Goal: Task Accomplishment & Management: Complete application form

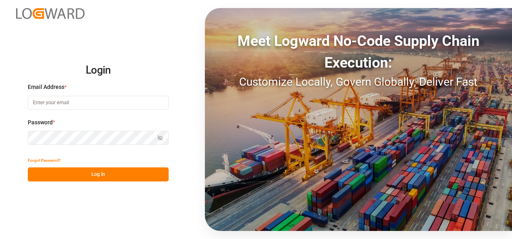
click at [134, 108] on input at bounding box center [98, 103] width 141 height 14
type input "[PERSON_NAME][EMAIL_ADDRESS][PERSON_NAME][DOMAIN_NAME]"
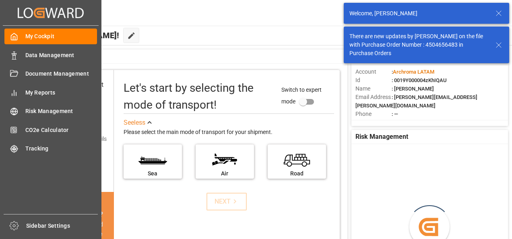
click at [18, 56] on div "Data Management Data Management" at bounding box center [50, 55] width 93 height 16
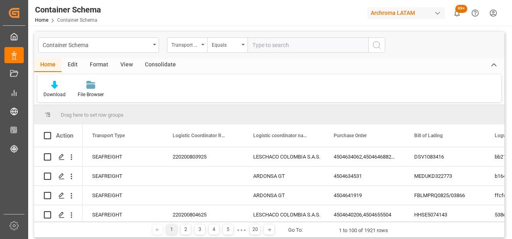
click at [155, 48] on div "Container Schema" at bounding box center [98, 44] width 121 height 15
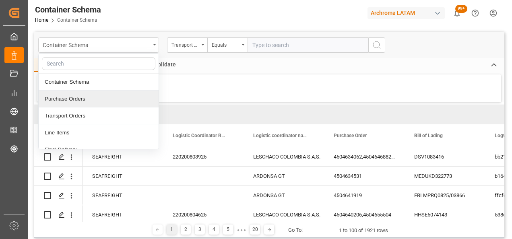
click at [103, 101] on div "Purchase Orders" at bounding box center [99, 99] width 120 height 17
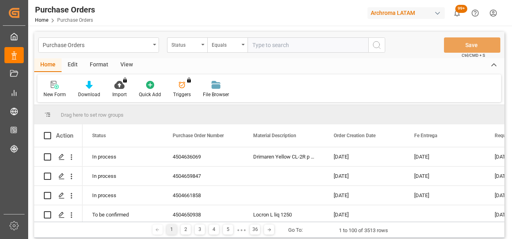
click at [205, 46] on div "Status" at bounding box center [187, 44] width 40 height 15
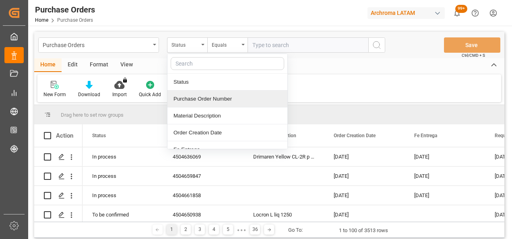
click at [207, 95] on div "Purchase Order Number" at bounding box center [228, 99] width 120 height 17
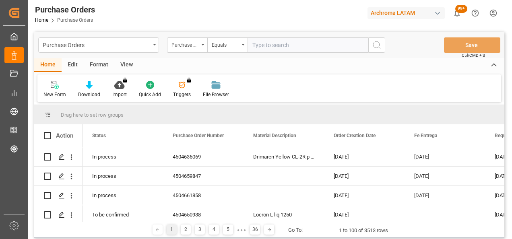
click at [276, 44] on input "text" at bounding box center [308, 44] width 121 height 15
type input "V"
paste input "4504650970"
type input "4504650970"
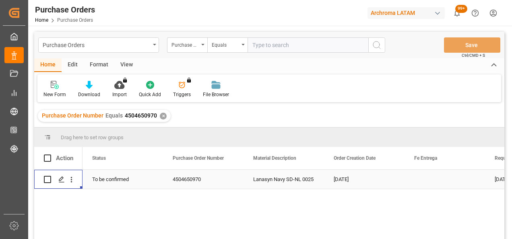
click at [60, 179] on polygon "Press SPACE to select this row." at bounding box center [61, 179] width 4 height 4
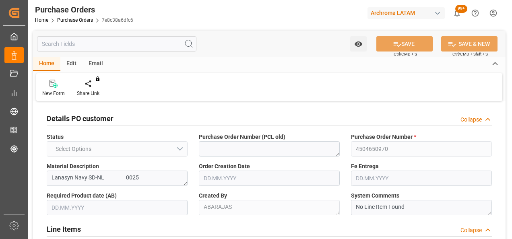
type input "1"
type input "02.08.2025"
type input "20.10.2025"
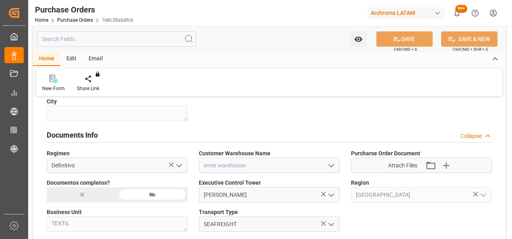
scroll to position [532, 0]
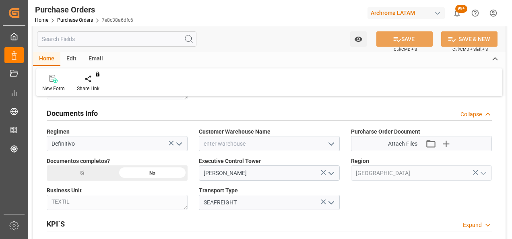
click at [330, 143] on polyline "open menu" at bounding box center [331, 144] width 5 height 2
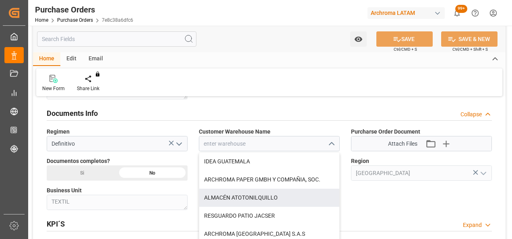
click at [269, 199] on div "ALMACÉN ATOTONILQUILLO" at bounding box center [269, 198] width 140 height 18
type input "ALMACÉN ATOTONILQUILLO"
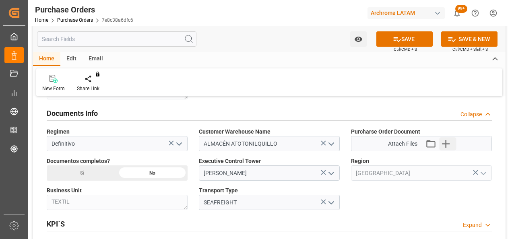
click at [451, 140] on icon "button" at bounding box center [446, 143] width 13 height 13
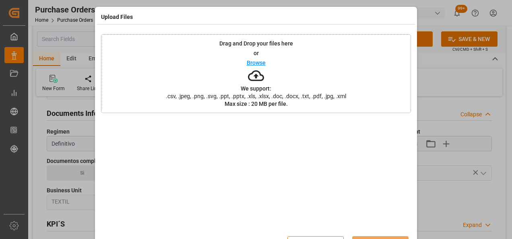
click at [327, 71] on div "Drag and Drop your files here or Browse We support: .csv, .jpeg, .png, .svg, .p…" at bounding box center [256, 73] width 310 height 79
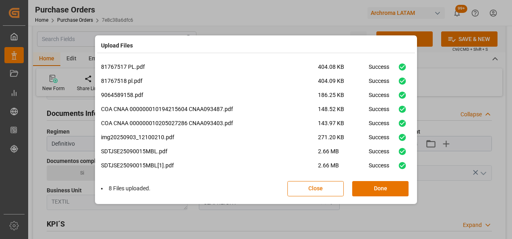
click at [389, 184] on button "Done" at bounding box center [380, 188] width 56 height 15
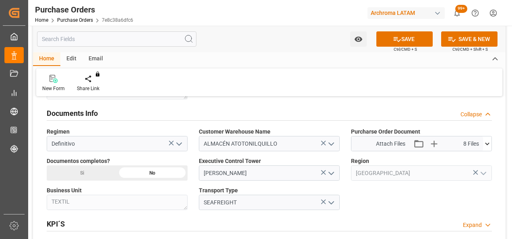
click at [95, 173] on div "Si" at bounding box center [82, 172] width 70 height 15
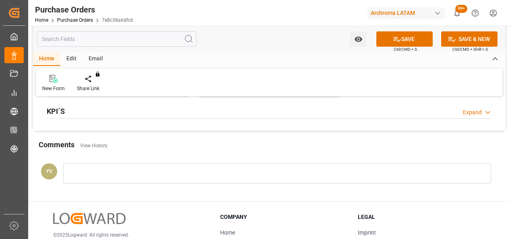
scroll to position [660, 0]
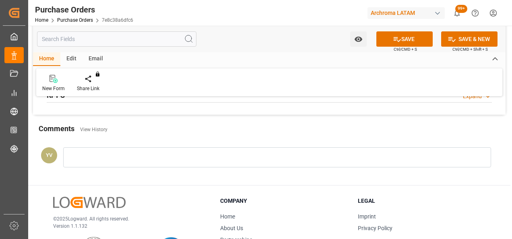
click at [228, 159] on div at bounding box center [277, 157] width 428 height 20
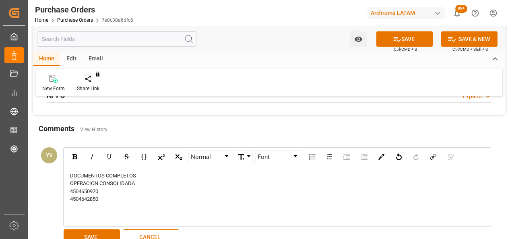
click at [95, 233] on button "SAVE" at bounding box center [92, 237] width 56 height 15
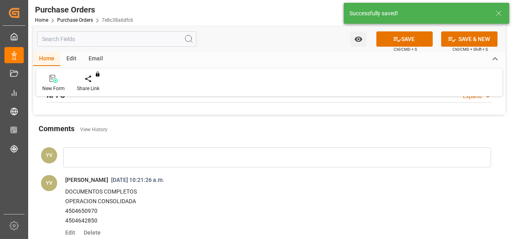
click at [358, 39] on icon "open menu" at bounding box center [358, 39] width 8 height 5
click at [330, 59] on span "Start Watching" at bounding box center [324, 57] width 73 height 8
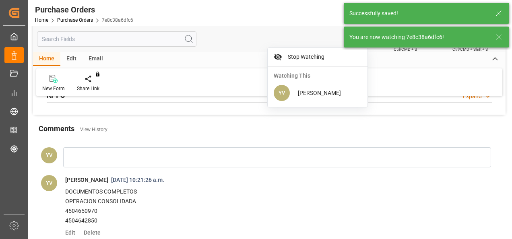
click at [500, 35] on icon at bounding box center [499, 37] width 10 height 10
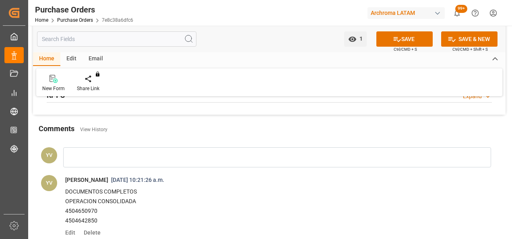
click at [401, 39] on button "SAVE" at bounding box center [404, 38] width 56 height 15
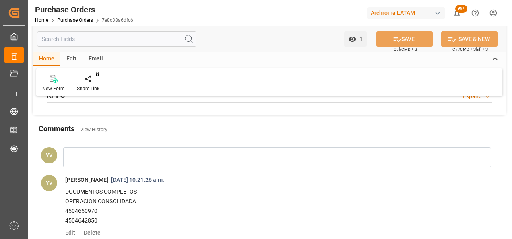
click at [84, 20] on link "Purchase Orders" at bounding box center [75, 20] width 36 height 6
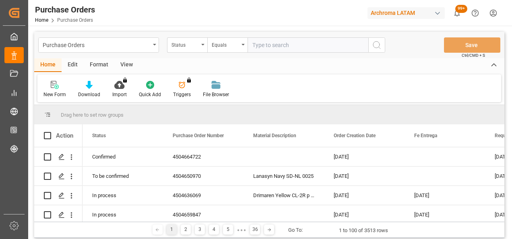
click at [197, 48] on div "Status" at bounding box center [185, 43] width 27 height 9
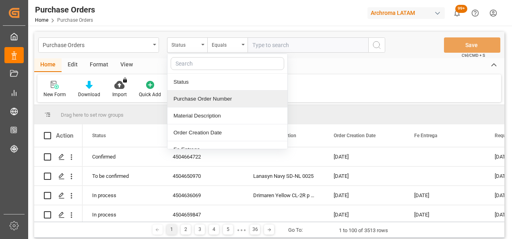
click at [213, 98] on div "Purchase Order Number" at bounding box center [228, 99] width 120 height 17
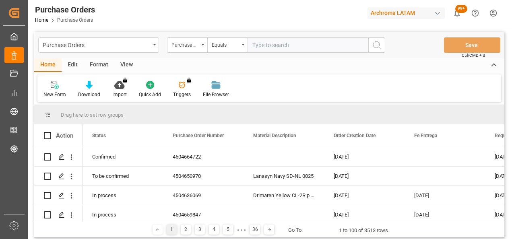
click at [275, 52] on input "text" at bounding box center [308, 44] width 121 height 15
paste input "4504646345"
type input "4504646345"
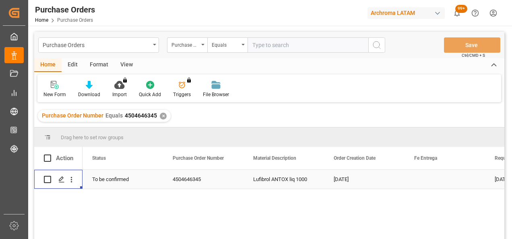
click at [64, 174] on div "Press SPACE to select this row." at bounding box center [61, 179] width 12 height 15
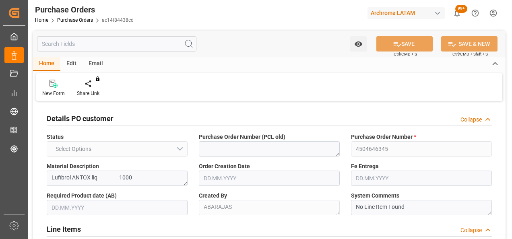
type input "1"
type input "21.07.2025"
type input "23.10.2025"
type input "09.10.2025"
click at [260, 85] on div "New Form Share Link You don't have permission for this feature. Contact admin." at bounding box center [269, 87] width 466 height 28
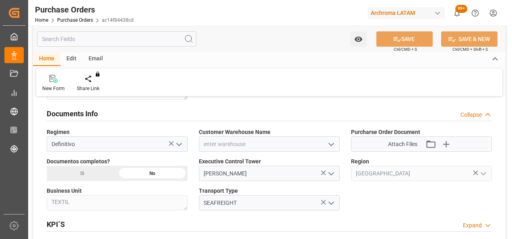
scroll to position [532, 0]
click at [334, 139] on icon "open menu" at bounding box center [332, 144] width 10 height 10
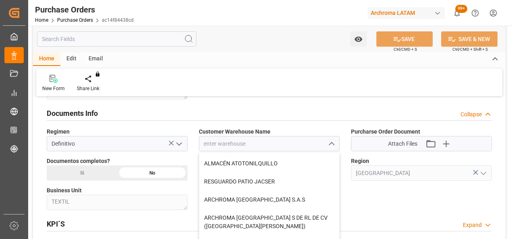
scroll to position [52, 0]
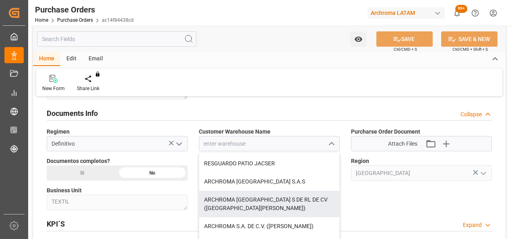
click at [316, 195] on div "ARCHROMA [GEOGRAPHIC_DATA] S DE RL DE CV ([GEOGRAPHIC_DATA][PERSON_NAME])" at bounding box center [269, 204] width 140 height 27
type input "ARCHROMA [GEOGRAPHIC_DATA] S DE RL DE CV ([GEOGRAPHIC_DATA][PERSON_NAME])"
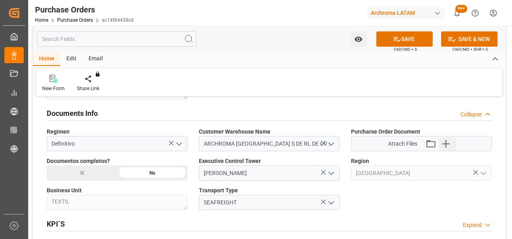
click at [445, 141] on icon "button" at bounding box center [446, 143] width 13 height 13
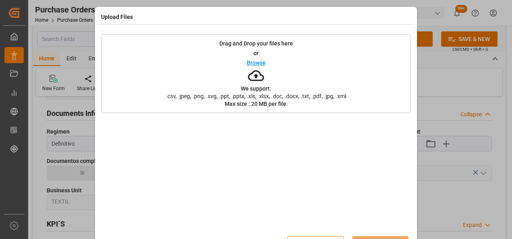
click at [325, 80] on div "Drag and Drop your files here or Browse We support: .csv, .jpeg, .png, .svg, .p…" at bounding box center [256, 73] width 310 height 79
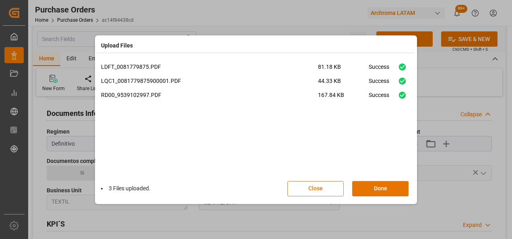
click at [386, 190] on button "Done" at bounding box center [380, 188] width 56 height 15
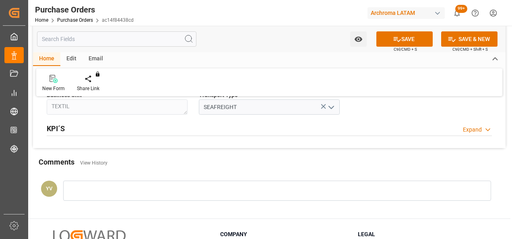
scroll to position [693, 0]
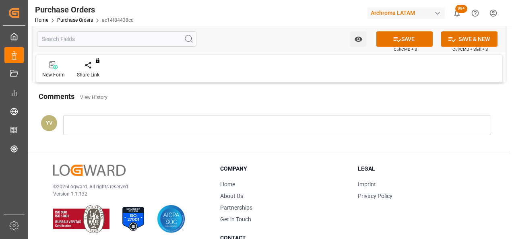
click at [178, 124] on div at bounding box center [277, 125] width 428 height 20
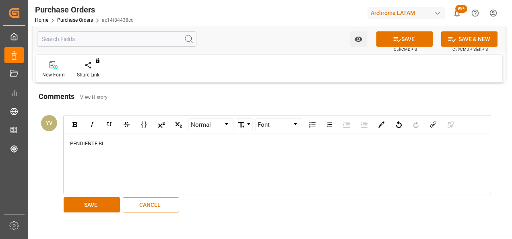
click at [99, 203] on button "SAVE" at bounding box center [92, 204] width 56 height 15
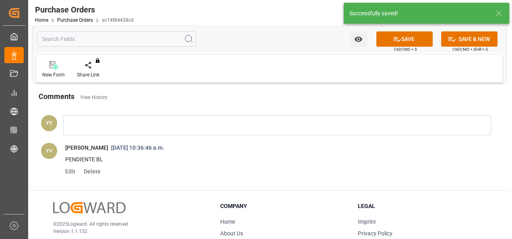
click at [361, 43] on icon "open menu" at bounding box center [358, 39] width 8 height 8
click at [338, 60] on span "Start Watching" at bounding box center [324, 57] width 73 height 8
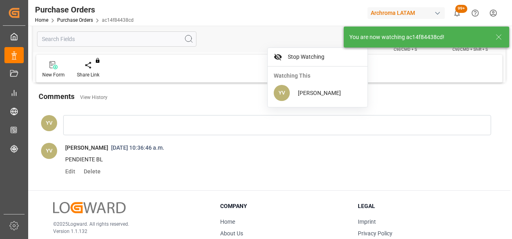
click at [501, 38] on icon at bounding box center [499, 37] width 10 height 10
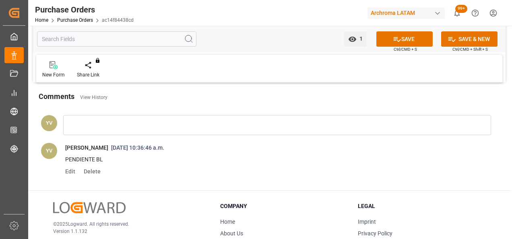
click at [400, 42] on button "SAVE" at bounding box center [404, 38] width 56 height 15
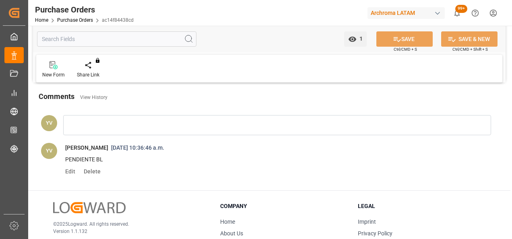
click at [90, 18] on link "Purchase Orders" at bounding box center [75, 20] width 36 height 6
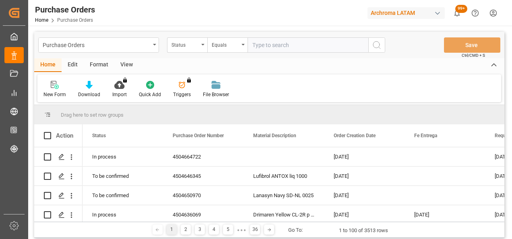
click at [200, 47] on div "Status" at bounding box center [187, 44] width 40 height 15
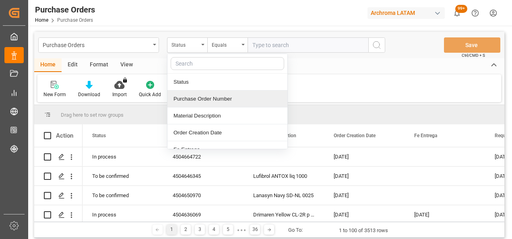
click at [195, 100] on div "Purchase Order Number" at bounding box center [228, 99] width 120 height 17
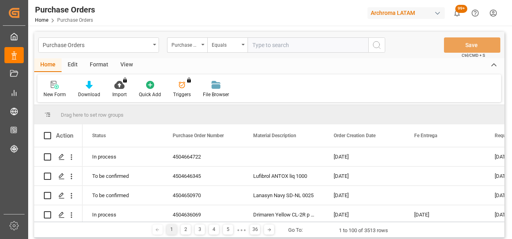
click at [264, 39] on input "text" at bounding box center [308, 44] width 121 height 15
paste input "4504648619"
type input "4504648619"
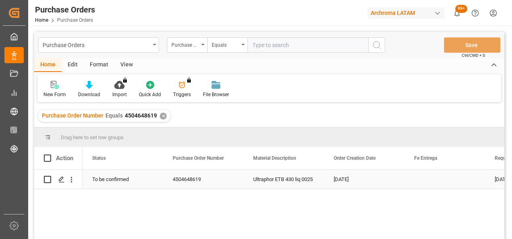
click at [61, 181] on icon "Press SPACE to select this row." at bounding box center [61, 179] width 6 height 6
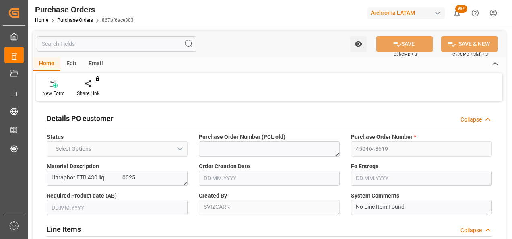
type input "1"
type input "27.07.2025"
type input "01.11.2025"
type input "29.09.2025"
click at [310, 93] on div "New Form Share Link You don't have permission for this feature. Contact admin." at bounding box center [269, 87] width 466 height 28
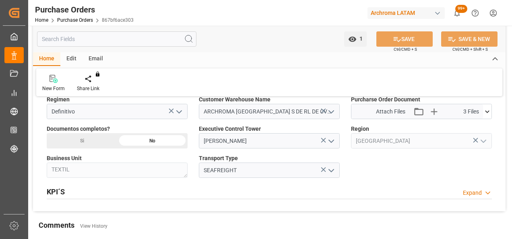
scroll to position [548, 0]
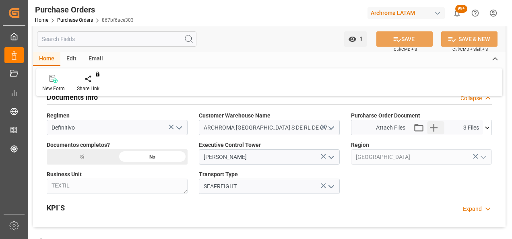
click at [439, 122] on icon "button" at bounding box center [434, 127] width 13 height 13
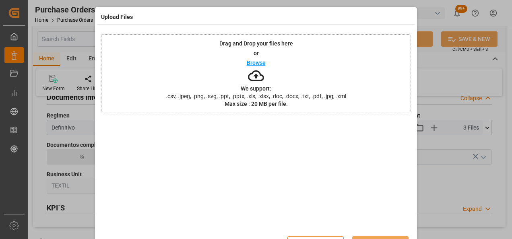
click at [300, 80] on div "Drag and Drop your files here or Browse We support: .csv, .jpeg, .png, .svg, .p…" at bounding box center [256, 73] width 310 height 79
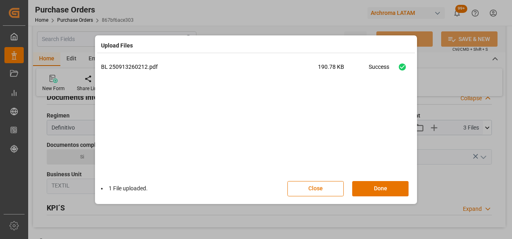
click at [392, 190] on button "Done" at bounding box center [380, 188] width 56 height 15
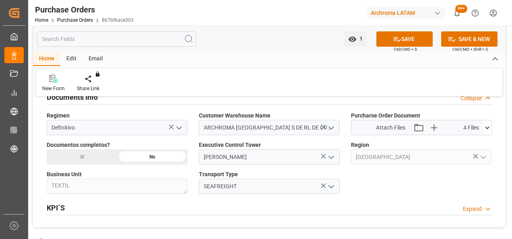
click at [98, 149] on div "Si" at bounding box center [82, 156] width 70 height 15
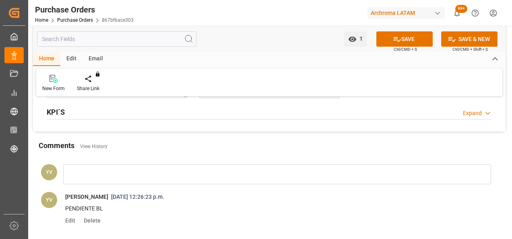
scroll to position [644, 0]
click at [234, 167] on div at bounding box center [277, 173] width 428 height 20
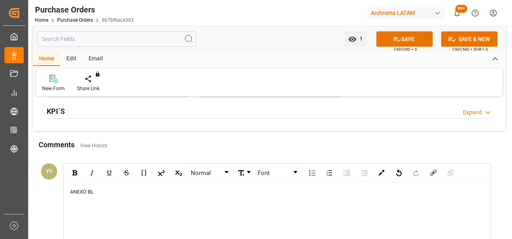
click at [293, 150] on div "Comments View History" at bounding box center [269, 146] width 461 height 14
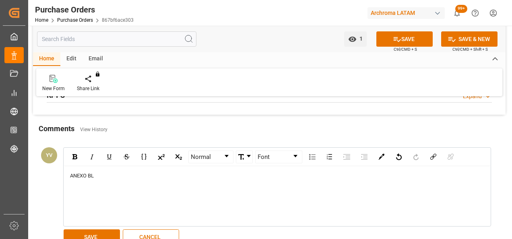
scroll to position [676, 0]
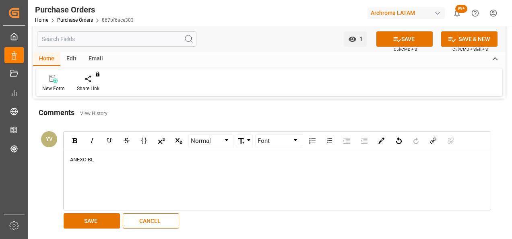
click at [91, 213] on button "SAVE" at bounding box center [92, 220] width 56 height 15
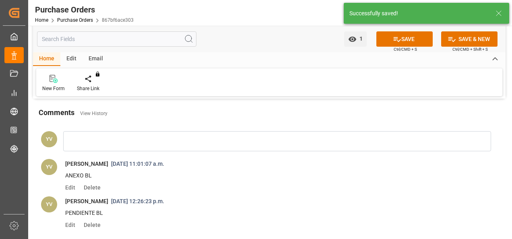
click at [399, 39] on icon at bounding box center [397, 39] width 7 height 5
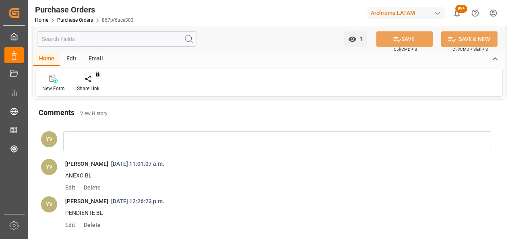
click at [87, 19] on link "Purchase Orders" at bounding box center [75, 20] width 36 height 6
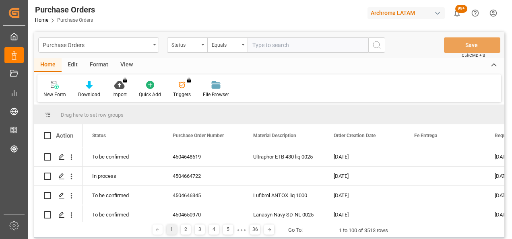
click at [185, 50] on div "Status" at bounding box center [187, 44] width 40 height 15
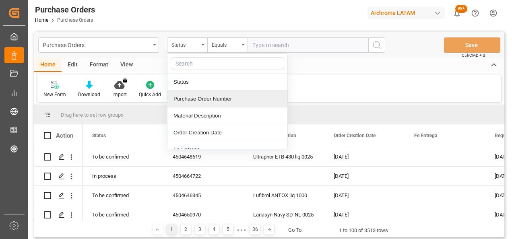
click at [191, 98] on div "Purchase Order Number" at bounding box center [228, 99] width 120 height 17
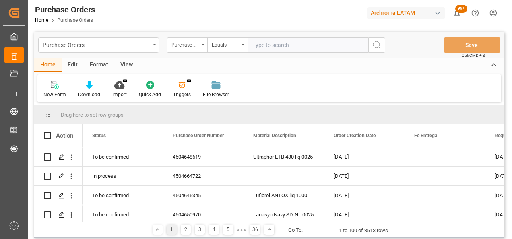
click at [280, 47] on input "text" at bounding box center [308, 44] width 121 height 15
paste input "3100270515"
type input "3100270515"
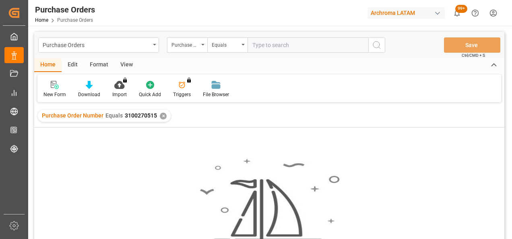
click at [254, 47] on input "text" at bounding box center [308, 44] width 121 height 15
click at [162, 117] on div "✕" at bounding box center [163, 116] width 7 height 7
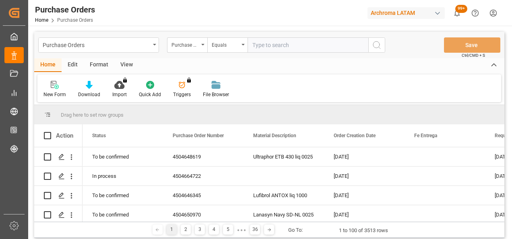
click at [284, 42] on input "text" at bounding box center [308, 44] width 121 height 15
paste input "4504650937"
type input "4504650937"
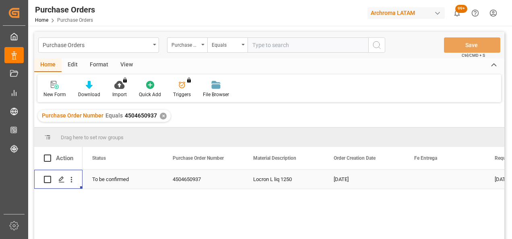
click at [63, 185] on div "Press SPACE to select this row." at bounding box center [61, 179] width 12 height 15
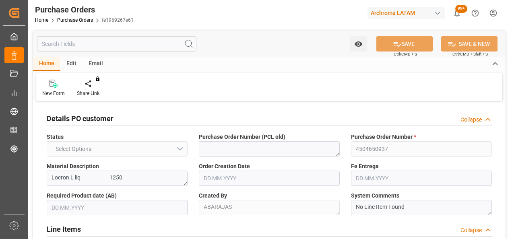
type input "1"
type input "01.08.2025"
type input "01.11.2025"
type input "14.10.2025"
click at [228, 109] on div "Details PO customer Collapse" at bounding box center [269, 119] width 457 height 23
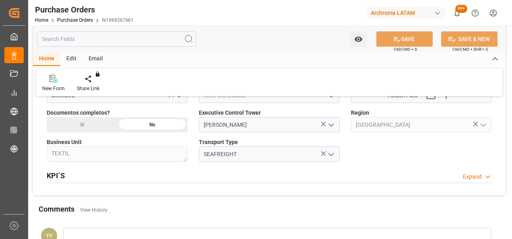
scroll to position [564, 0]
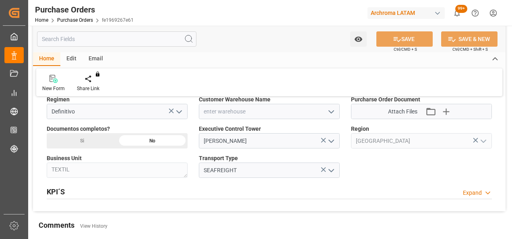
click at [332, 110] on icon "open menu" at bounding box center [332, 112] width 10 height 10
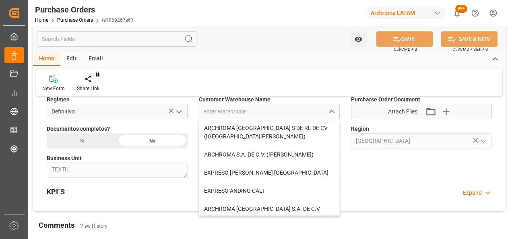
scroll to position [89, 0]
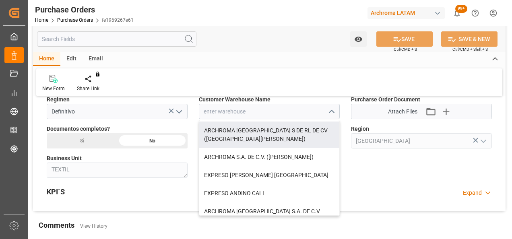
click at [316, 135] on div "ARCHROMA [GEOGRAPHIC_DATA] S DE RL DE CV ([GEOGRAPHIC_DATA][PERSON_NAME])" at bounding box center [269, 135] width 140 height 27
type input "ARCHROMA [GEOGRAPHIC_DATA] S DE RL DE CV ([GEOGRAPHIC_DATA][PERSON_NAME])"
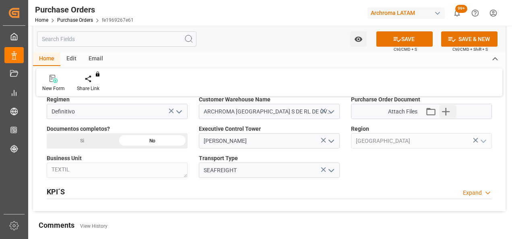
click at [445, 105] on icon "button" at bounding box center [446, 111] width 13 height 13
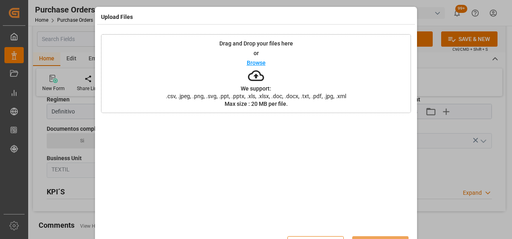
click at [343, 69] on div "Drag and Drop your files here or Browse We support: .csv, .jpeg, .png, .svg, .p…" at bounding box center [256, 73] width 310 height 79
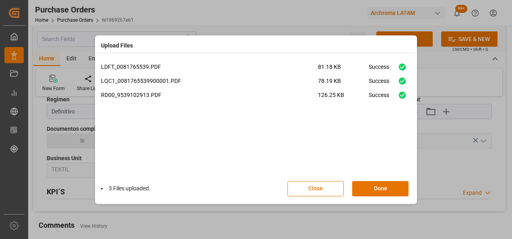
click at [382, 189] on button "Done" at bounding box center [380, 188] width 56 height 15
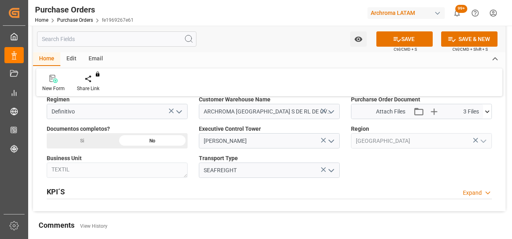
click at [370, 181] on div "KPI´S Expand" at bounding box center [269, 192] width 457 height 23
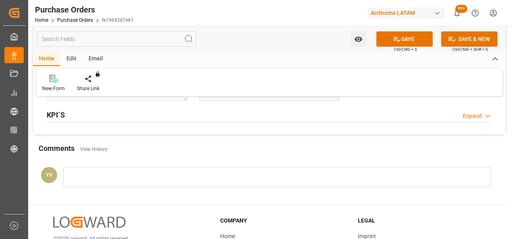
scroll to position [660, 0]
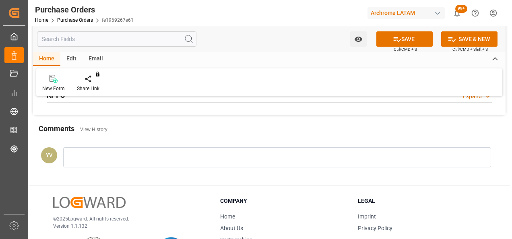
click at [192, 159] on div at bounding box center [277, 157] width 428 height 20
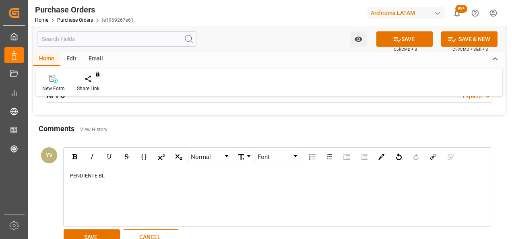
click at [86, 233] on button "SAVE" at bounding box center [92, 237] width 56 height 15
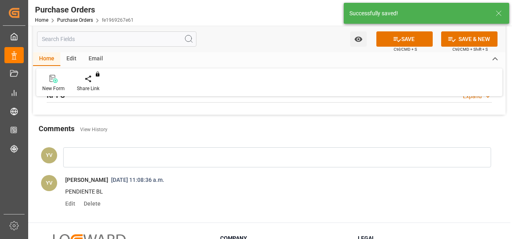
click at [354, 37] on icon "open menu" at bounding box center [358, 39] width 8 height 8
click at [307, 56] on span "Start Watching" at bounding box center [324, 57] width 73 height 8
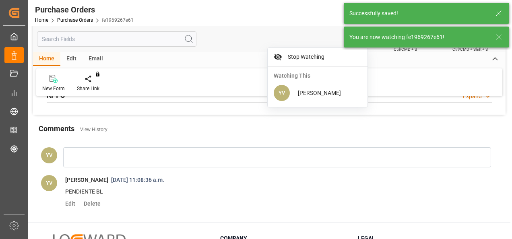
click at [501, 33] on icon at bounding box center [499, 37] width 10 height 10
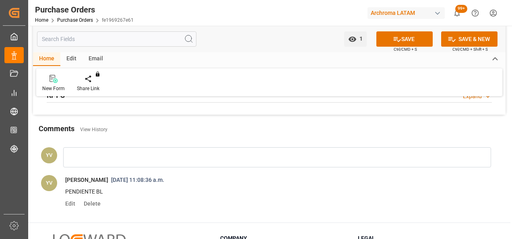
click at [406, 40] on button "SAVE" at bounding box center [404, 38] width 56 height 15
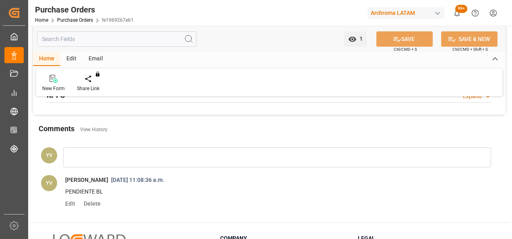
click at [85, 22] on link "Purchase Orders" at bounding box center [75, 20] width 36 height 6
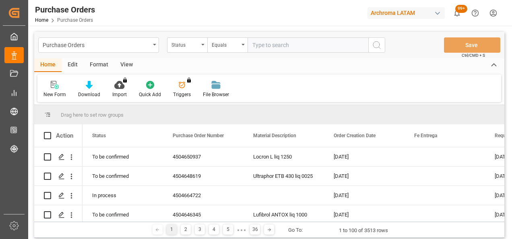
click at [174, 39] on div "Status" at bounding box center [185, 43] width 27 height 9
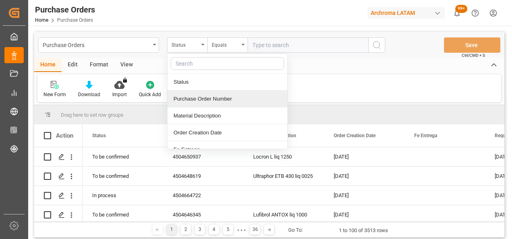
click at [209, 101] on div "Purchase Order Number" at bounding box center [228, 99] width 120 height 17
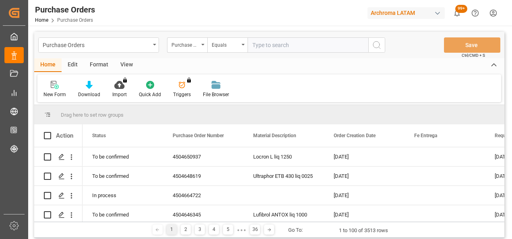
click at [290, 46] on input "text" at bounding box center [308, 44] width 121 height 15
paste input "4504650938"
type input "4504650938"
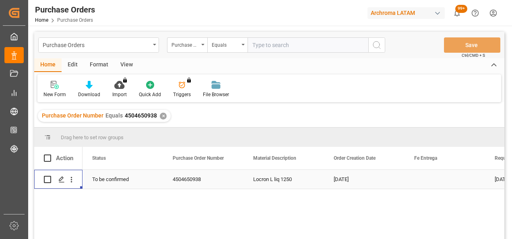
click at [64, 179] on icon "Press SPACE to select this row." at bounding box center [61, 179] width 6 height 6
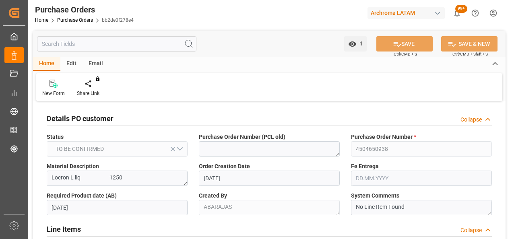
click at [327, 112] on div "Details PO customer Collapse" at bounding box center [269, 117] width 445 height 15
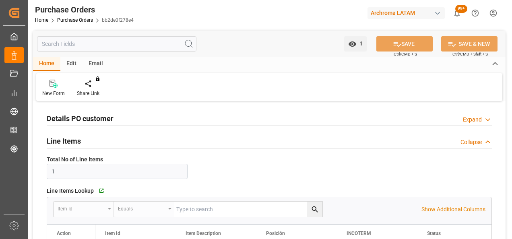
click at [327, 112] on div "Details PO customer Expand" at bounding box center [269, 117] width 445 height 15
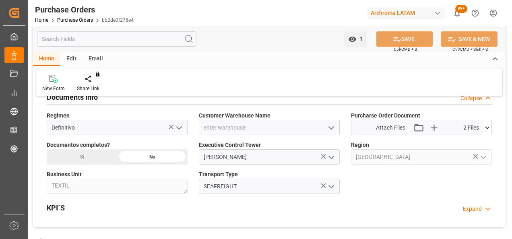
scroll to position [564, 0]
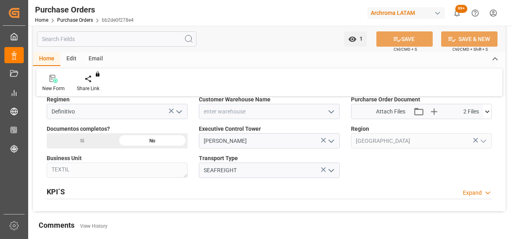
click at [328, 112] on icon "open menu" at bounding box center [332, 112] width 10 height 10
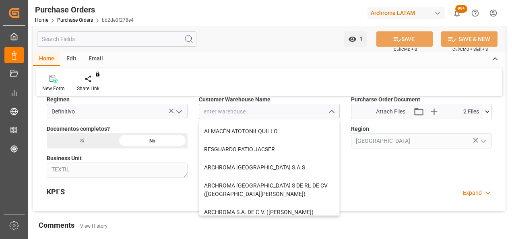
scroll to position [35, 0]
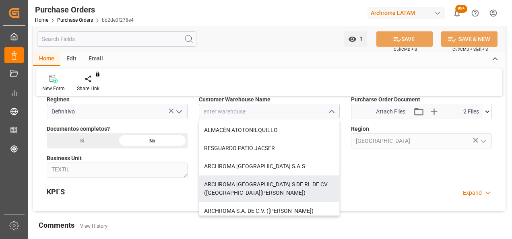
click at [299, 191] on div "ARCHROMA [GEOGRAPHIC_DATA] S DE RL DE CV ([GEOGRAPHIC_DATA][PERSON_NAME])" at bounding box center [269, 189] width 140 height 27
type input "ARCHROMA [GEOGRAPHIC_DATA] S DE RL DE CV ([GEOGRAPHIC_DATA][PERSON_NAME])"
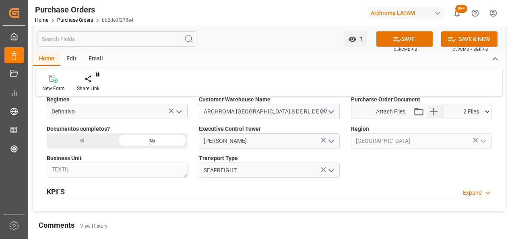
click at [432, 110] on icon "button" at bounding box center [434, 112] width 8 height 8
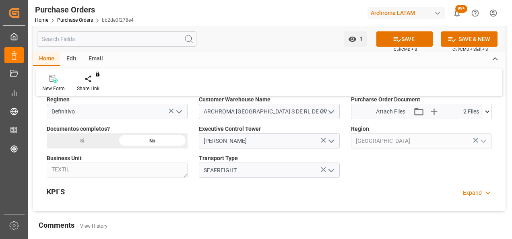
click at [486, 111] on icon at bounding box center [487, 112] width 8 height 8
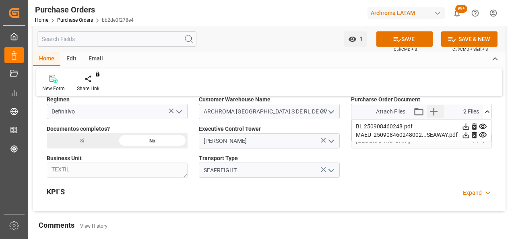
click at [438, 112] on icon "button" at bounding box center [434, 111] width 13 height 13
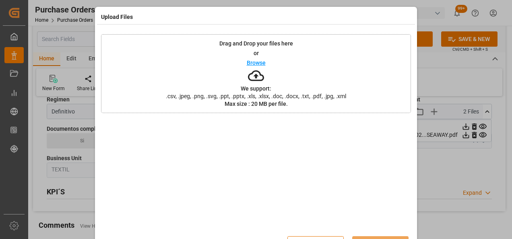
click at [301, 72] on div "Drag and Drop your files here or Browse We support: .csv, .jpeg, .png, .svg, .p…" at bounding box center [256, 73] width 310 height 79
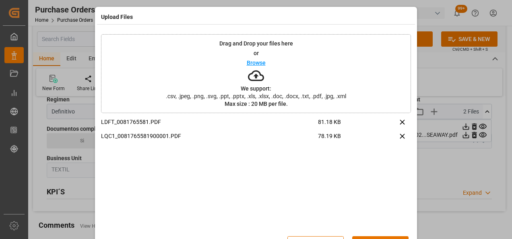
click at [159, 90] on div "Drag and Drop your files here or Browse We support: .csv, .jpeg, .png, .svg, .p…" at bounding box center [256, 73] width 310 height 79
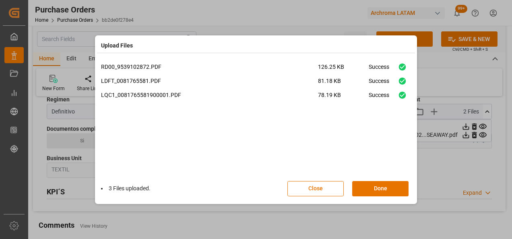
click at [378, 189] on button "Done" at bounding box center [380, 188] width 56 height 15
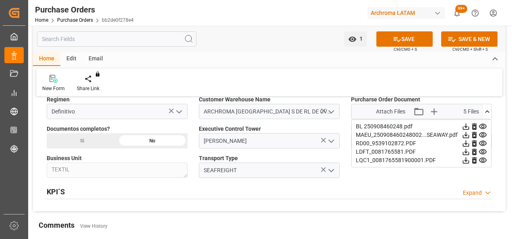
click at [114, 140] on div "Si" at bounding box center [82, 140] width 70 height 15
click at [439, 74] on div "New Form Share Link You don't have permission for this feature. Contact admin." at bounding box center [269, 82] width 466 height 28
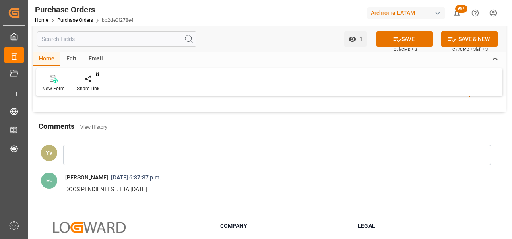
scroll to position [676, 0]
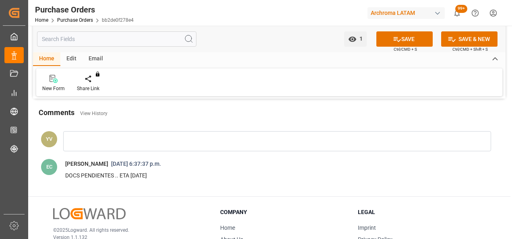
click at [252, 145] on div at bounding box center [277, 141] width 428 height 20
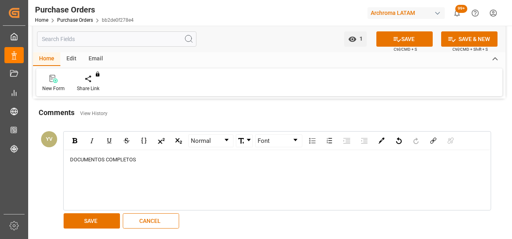
click at [97, 219] on button "SAVE" at bounding box center [92, 220] width 56 height 15
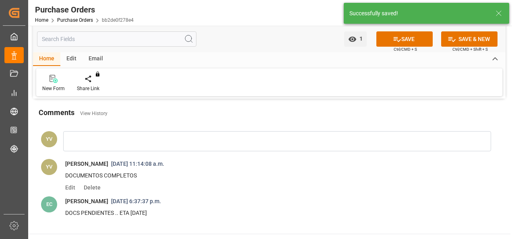
click at [358, 37] on span "1" at bounding box center [360, 38] width 6 height 6
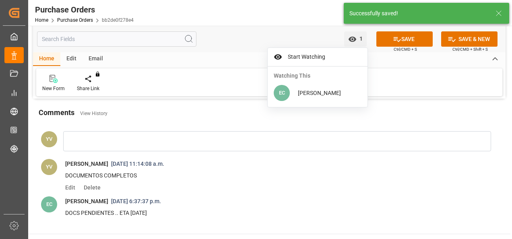
click at [326, 56] on span "Start Watching" at bounding box center [323, 57] width 77 height 8
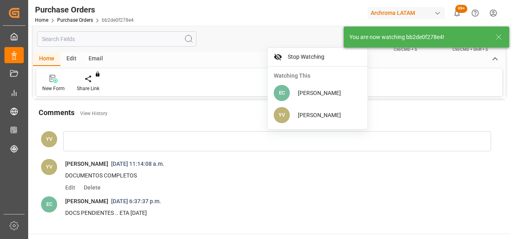
click at [502, 38] on icon at bounding box center [499, 37] width 10 height 10
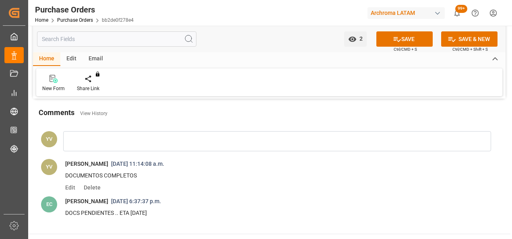
click at [408, 41] on button "SAVE" at bounding box center [404, 38] width 56 height 15
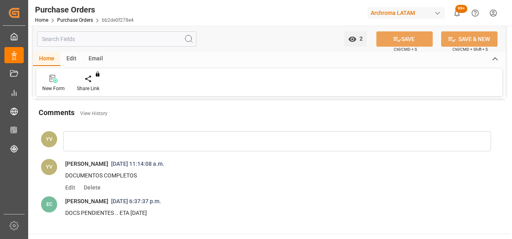
click at [85, 19] on link "Purchase Orders" at bounding box center [75, 20] width 36 height 6
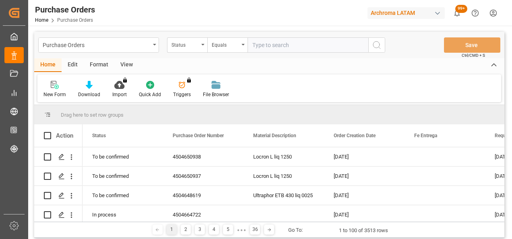
click at [201, 44] on div "Status" at bounding box center [187, 44] width 40 height 15
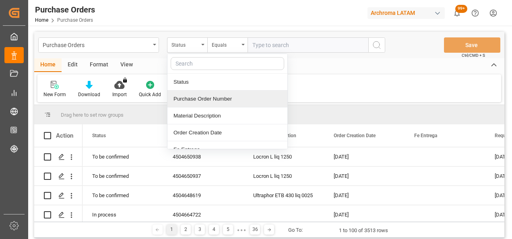
click at [209, 103] on div "Purchase Order Number" at bounding box center [228, 99] width 120 height 17
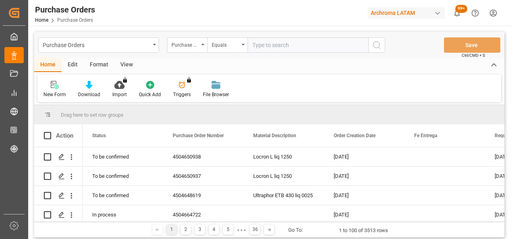
click at [261, 50] on input "text" at bounding box center [308, 44] width 121 height 15
paste input "4504651998"
type input "4504651998"
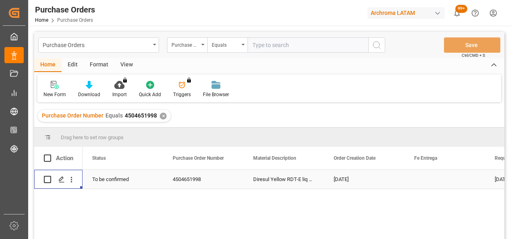
click at [63, 180] on icon "Press SPACE to select this row." at bounding box center [61, 179] width 6 height 6
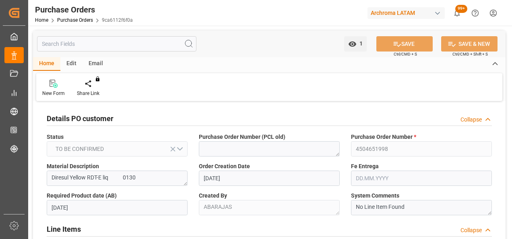
click at [392, 88] on div "New Form Share Link You don't have permission for this feature. Contact admin." at bounding box center [269, 87] width 466 height 28
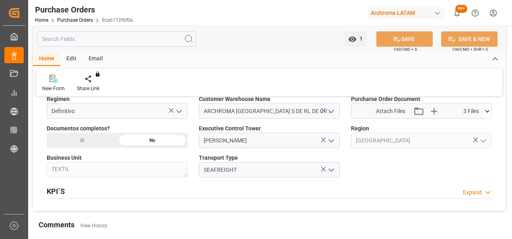
scroll to position [532, 0]
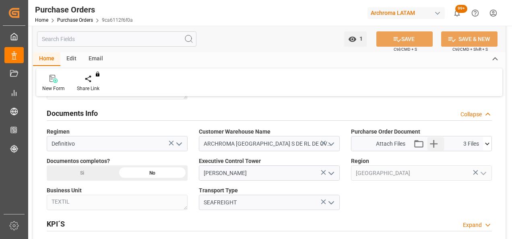
click at [434, 139] on icon "button" at bounding box center [434, 143] width 13 height 13
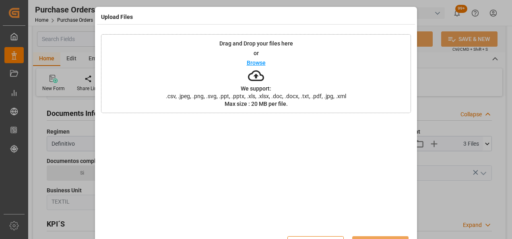
click at [350, 63] on div "Drag and Drop your files here or Browse We support: .csv, .jpeg, .png, .svg, .p…" at bounding box center [256, 73] width 310 height 79
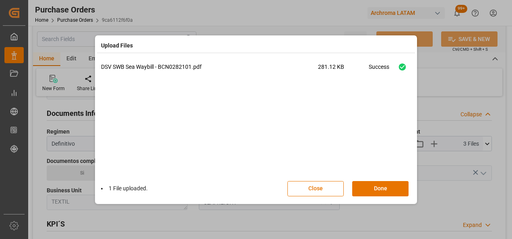
click at [392, 192] on button "Done" at bounding box center [380, 188] width 56 height 15
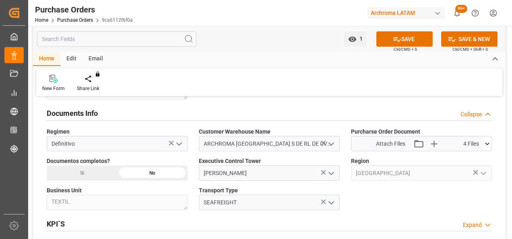
click at [105, 170] on div "Si" at bounding box center [82, 172] width 70 height 15
click at [452, 88] on div "New Form Share Link You don't have permission for this feature. Contact admin." at bounding box center [269, 82] width 466 height 28
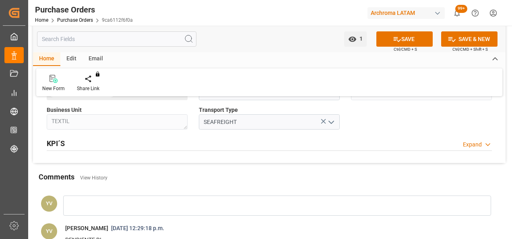
scroll to position [628, 0]
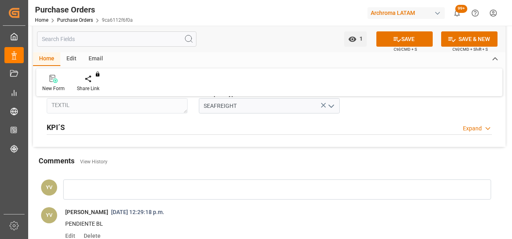
click at [267, 192] on div at bounding box center [277, 190] width 428 height 20
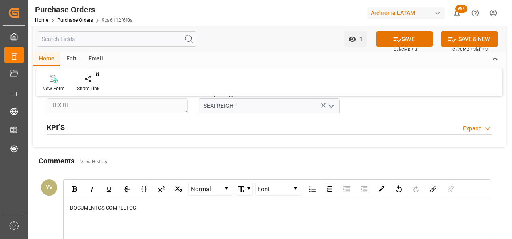
click at [279, 158] on div "Comments View History" at bounding box center [269, 162] width 461 height 14
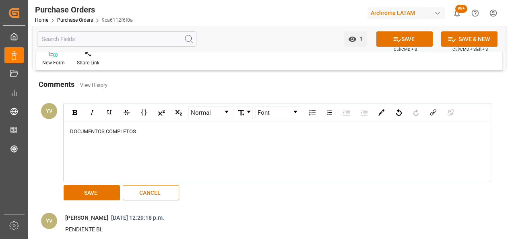
scroll to position [709, 0]
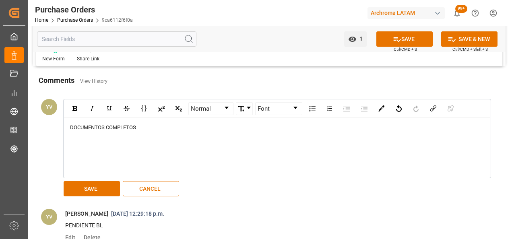
click at [87, 192] on button "SAVE" at bounding box center [92, 188] width 56 height 15
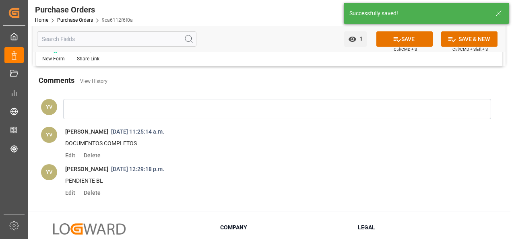
click at [354, 37] on icon "open menu" at bounding box center [352, 39] width 8 height 5
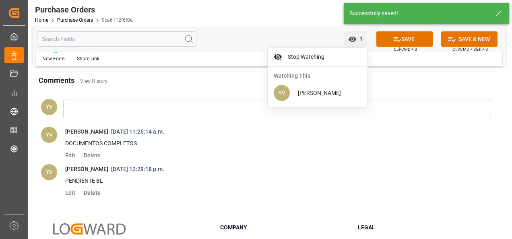
click at [393, 41] on icon at bounding box center [397, 39] width 8 height 8
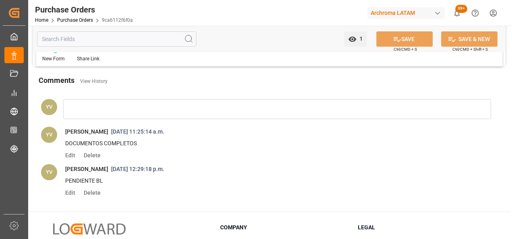
click at [87, 19] on link "Purchase Orders" at bounding box center [75, 20] width 36 height 6
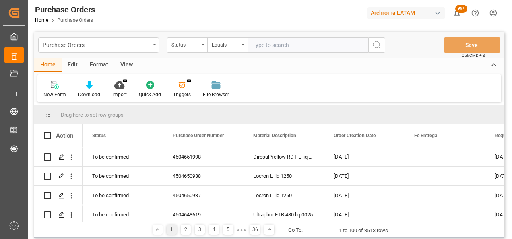
click at [203, 46] on div "Status" at bounding box center [187, 44] width 40 height 15
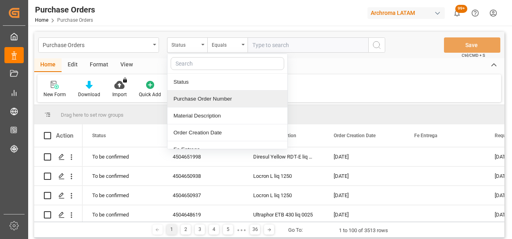
click at [201, 99] on div "Purchase Order Number" at bounding box center [228, 99] width 120 height 17
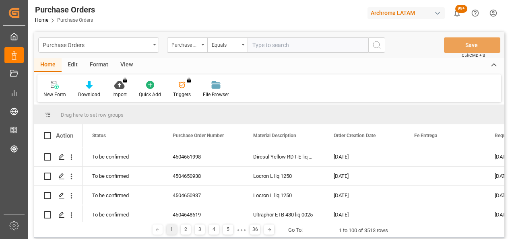
click at [263, 47] on input "text" at bounding box center [308, 44] width 121 height 15
paste input "4504654277"
type input "4504654277"
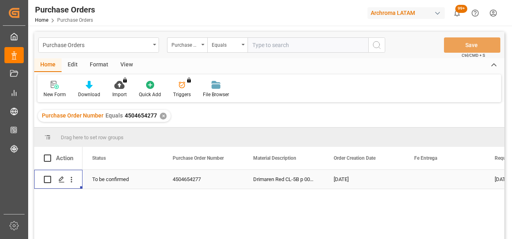
click at [59, 181] on polygon "Press SPACE to select this row." at bounding box center [61, 179] width 4 height 4
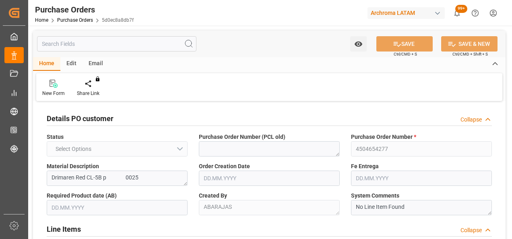
type input "1"
type input "12.08.2025"
type input "15.11.2025"
click at [265, 93] on div "New Form Share Link You don't have permission for this feature. Contact admin." at bounding box center [269, 87] width 466 height 28
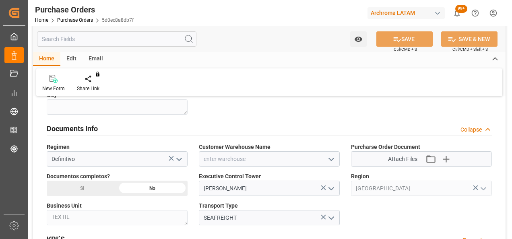
scroll to position [532, 0]
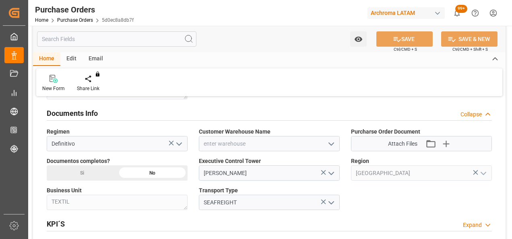
click at [332, 141] on icon "open menu" at bounding box center [332, 144] width 10 height 10
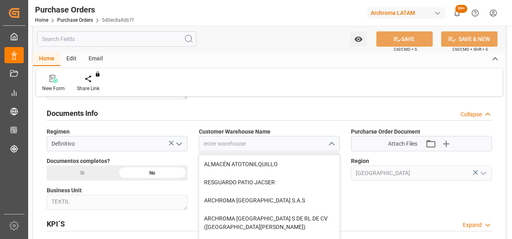
scroll to position [37, 0]
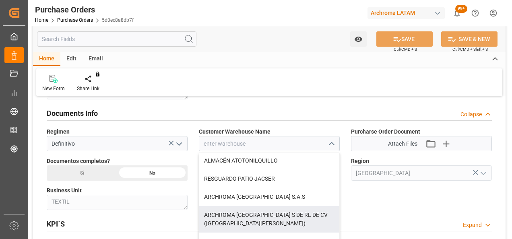
click at [307, 215] on div "ARCHROMA [GEOGRAPHIC_DATA] S DE RL DE CV ([GEOGRAPHIC_DATA][PERSON_NAME])" at bounding box center [269, 219] width 140 height 27
type input "ARCHROMA [GEOGRAPHIC_DATA] S DE RL DE CV ([GEOGRAPHIC_DATA][PERSON_NAME])"
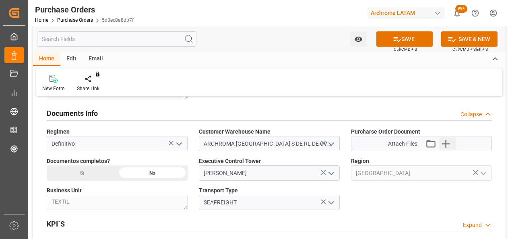
click at [446, 142] on icon "button" at bounding box center [446, 144] width 8 height 8
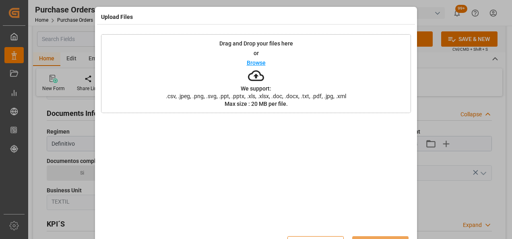
click at [309, 76] on div "Drag and Drop your files here or Browse We support: .csv, .jpeg, .png, .svg, .p…" at bounding box center [256, 73] width 310 height 79
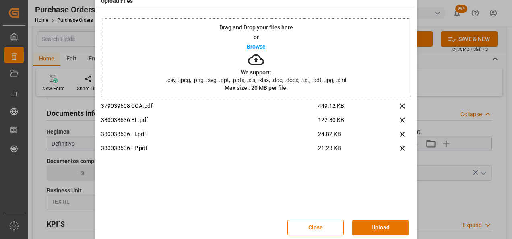
scroll to position [26, 0]
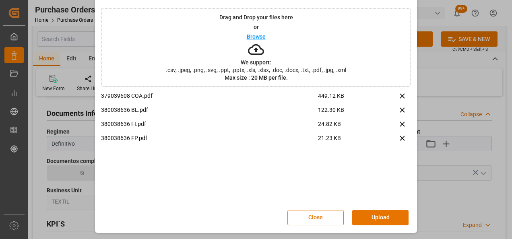
click at [382, 217] on button "Upload" at bounding box center [380, 217] width 56 height 15
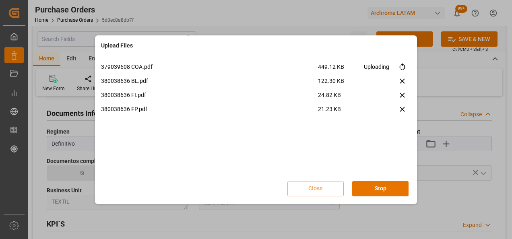
scroll to position [0, 0]
click at [367, 191] on button "Done" at bounding box center [380, 188] width 56 height 15
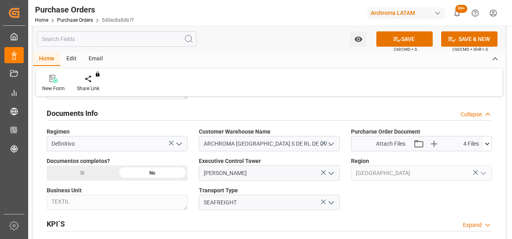
click at [99, 172] on div "Si" at bounding box center [82, 172] width 70 height 15
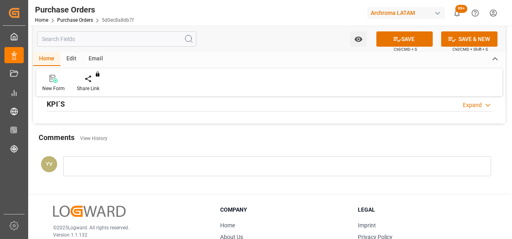
scroll to position [660, 0]
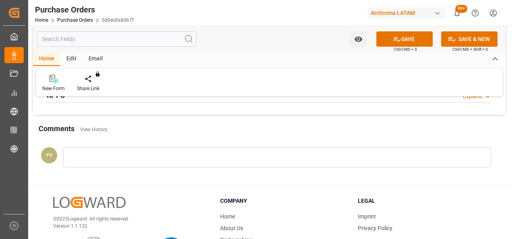
click at [341, 167] on div "YV" at bounding box center [269, 160] width 473 height 42
click at [347, 162] on div at bounding box center [277, 157] width 428 height 20
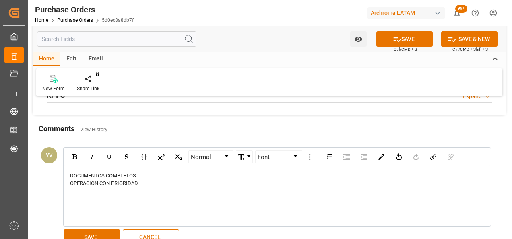
click at [103, 232] on button "SAVE" at bounding box center [92, 237] width 56 height 15
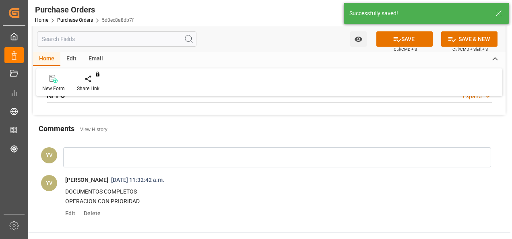
click at [357, 39] on icon "open menu" at bounding box center [358, 39] width 8 height 8
click at [325, 57] on span "Start Watching" at bounding box center [324, 57] width 73 height 8
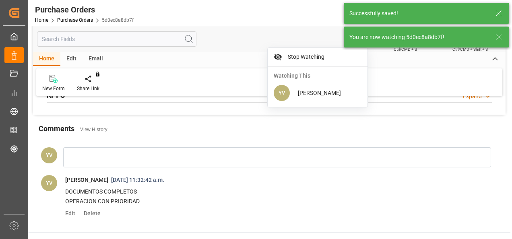
click at [501, 35] on icon at bounding box center [499, 37] width 10 height 10
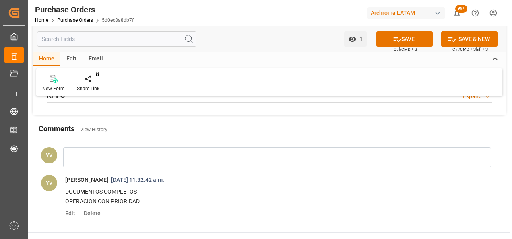
click at [387, 35] on button "SAVE" at bounding box center [404, 38] width 56 height 15
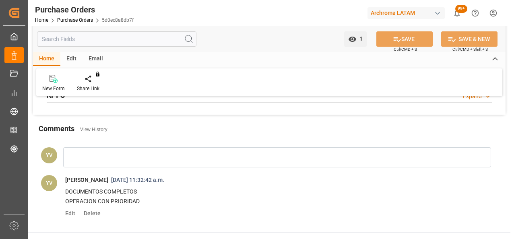
click at [85, 23] on link "Purchase Orders" at bounding box center [75, 20] width 36 height 6
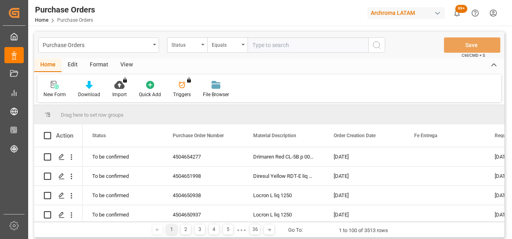
click at [203, 44] on icon "open menu" at bounding box center [202, 45] width 3 height 2
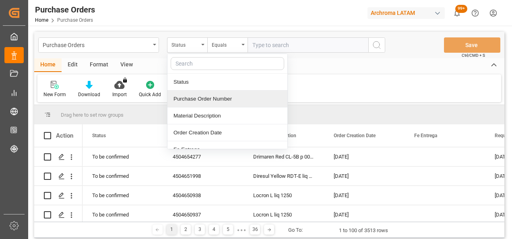
click at [202, 101] on div "Purchase Order Number" at bounding box center [228, 99] width 120 height 17
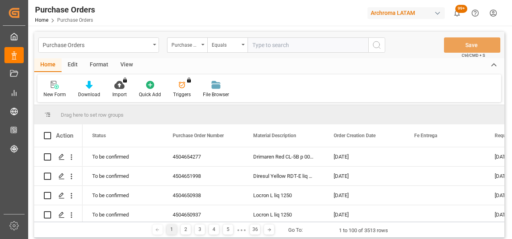
click at [283, 48] on input "text" at bounding box center [308, 44] width 121 height 15
paste input "4504656003"
type input "4504656003"
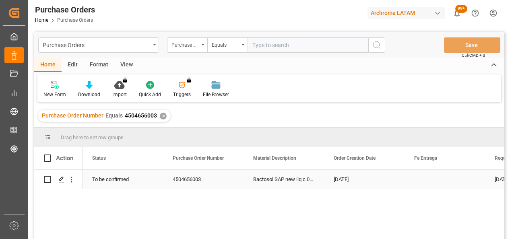
click at [62, 183] on icon "Press SPACE to select this row." at bounding box center [61, 179] width 6 height 6
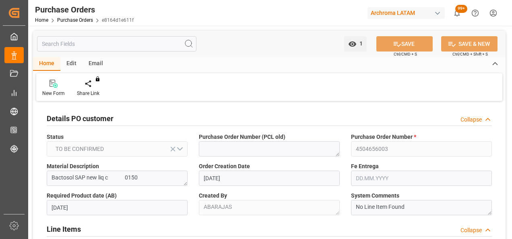
click at [429, 91] on div "New Form Share Link You don't have permission for this feature. Contact admin." at bounding box center [269, 87] width 466 height 28
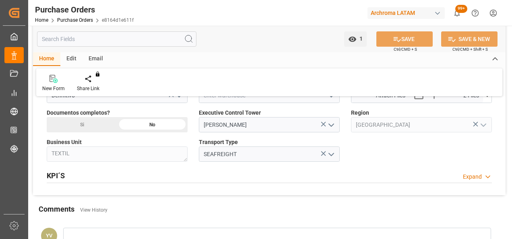
scroll to position [564, 0]
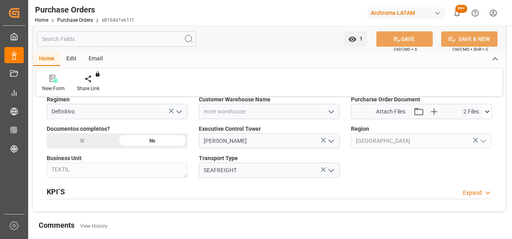
click at [334, 110] on icon "open menu" at bounding box center [332, 112] width 10 height 10
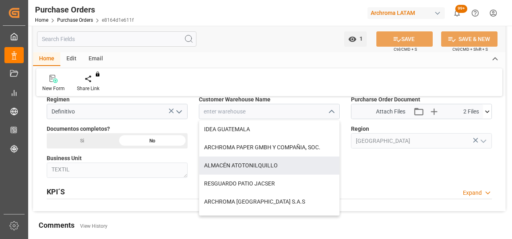
click at [264, 165] on div "ALMACÉN ATOTONILQUILLO" at bounding box center [269, 166] width 140 height 18
type input "ALMACÉN ATOTONILQUILLO"
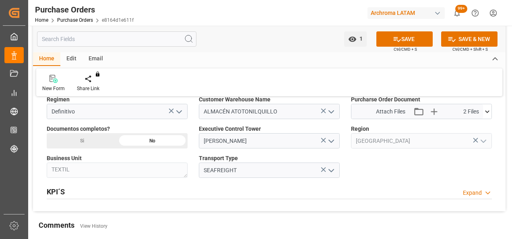
click at [488, 110] on icon at bounding box center [487, 111] width 4 height 2
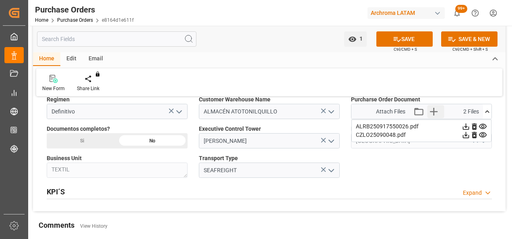
click at [433, 111] on icon "button" at bounding box center [434, 111] width 13 height 13
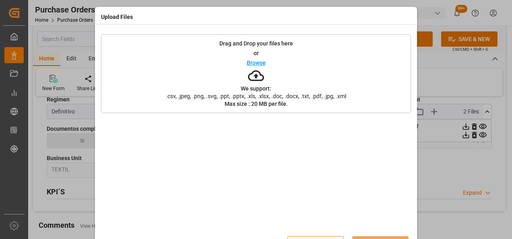
click at [219, 60] on div "Drag and Drop your files here or Browse We support: .csv, .jpeg, .png, .svg, .p…" at bounding box center [256, 73] width 310 height 79
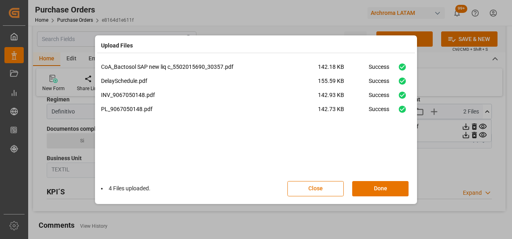
click at [374, 185] on button "Done" at bounding box center [380, 188] width 56 height 15
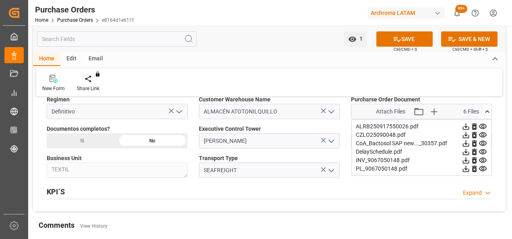
click at [97, 138] on div "Si" at bounding box center [82, 140] width 70 height 15
click at [259, 192] on div "KPI´S Expand" at bounding box center [269, 191] width 445 height 15
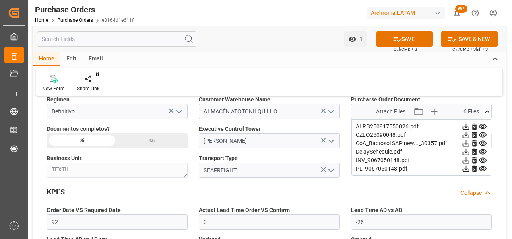
click at [259, 192] on div "KPI´S Collapse" at bounding box center [269, 191] width 445 height 15
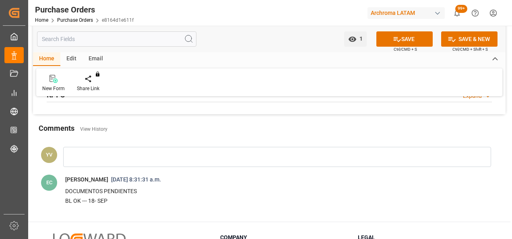
scroll to position [676, 0]
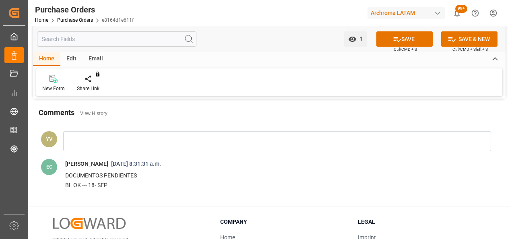
click at [204, 144] on div at bounding box center [277, 141] width 428 height 20
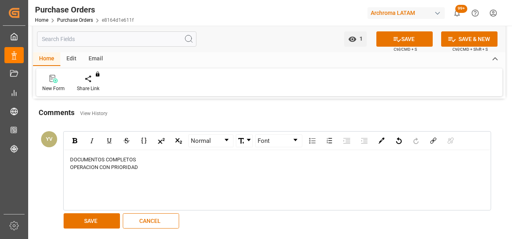
click at [100, 223] on button "SAVE" at bounding box center [92, 220] width 56 height 15
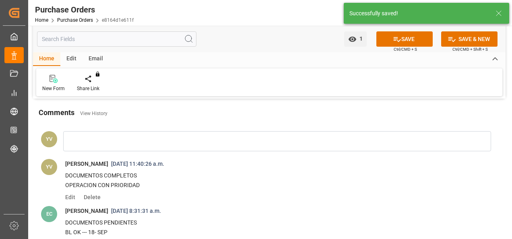
click at [359, 41] on span "1" at bounding box center [360, 38] width 6 height 6
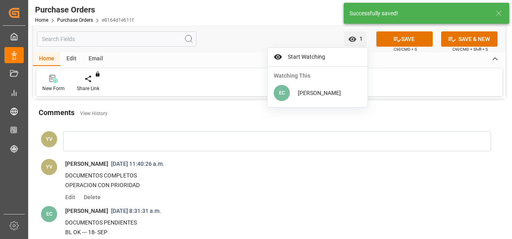
click at [326, 58] on span "Start Watching" at bounding box center [323, 57] width 77 height 8
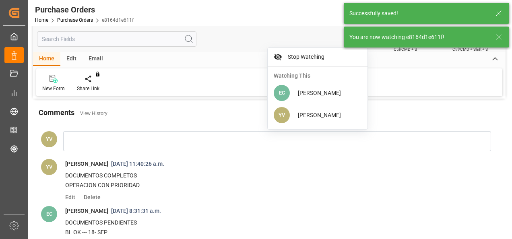
click at [498, 32] on icon at bounding box center [499, 37] width 10 height 10
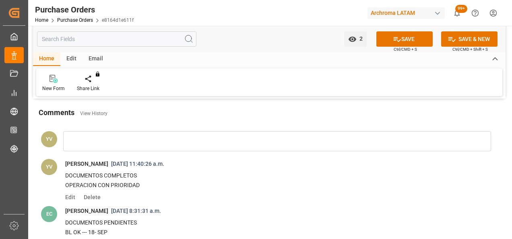
click at [416, 38] on button "SAVE" at bounding box center [404, 38] width 56 height 15
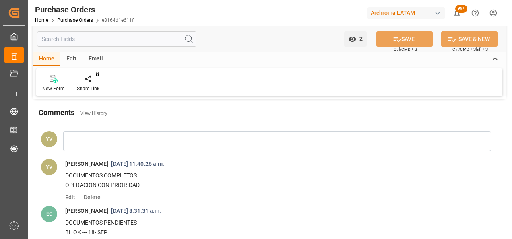
click at [91, 19] on link "Purchase Orders" at bounding box center [75, 20] width 36 height 6
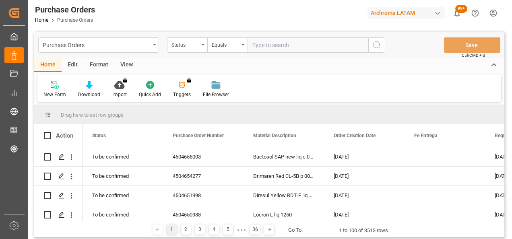
click at [202, 41] on div "Status" at bounding box center [187, 44] width 40 height 15
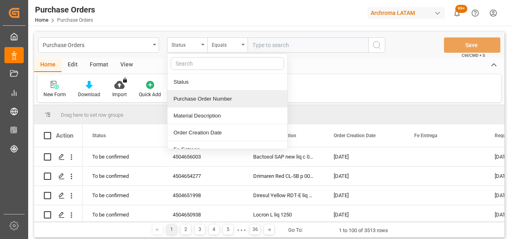
click at [215, 94] on div "Purchase Order Number" at bounding box center [228, 99] width 120 height 17
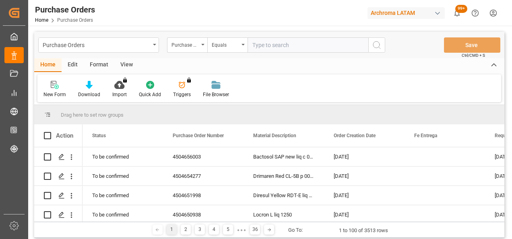
click at [273, 42] on input "text" at bounding box center [308, 44] width 121 height 15
paste input "4504658628"
type input "4504658628"
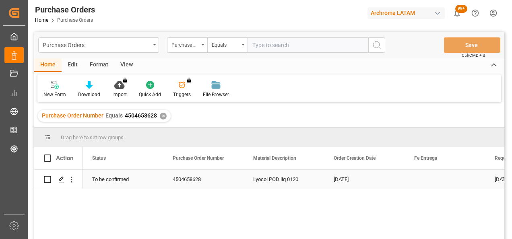
click at [63, 181] on icon "Press SPACE to select this row." at bounding box center [61, 179] width 6 height 6
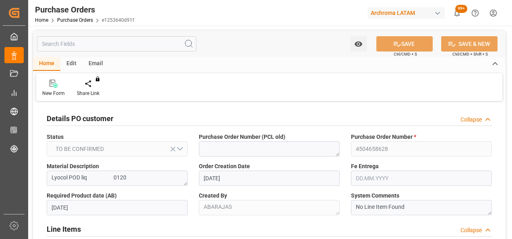
click at [244, 94] on div "New Form Share Link You don't have permission for this feature. Contact admin." at bounding box center [269, 87] width 466 height 28
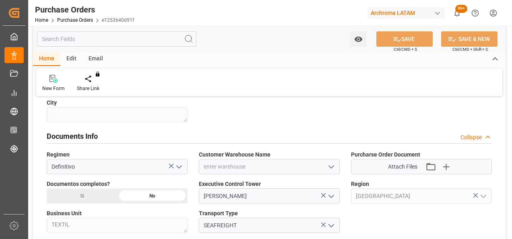
scroll to position [532, 0]
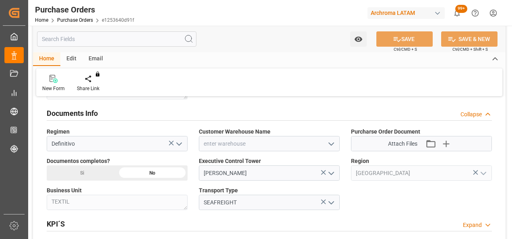
click at [330, 143] on icon "open menu" at bounding box center [332, 144] width 10 height 10
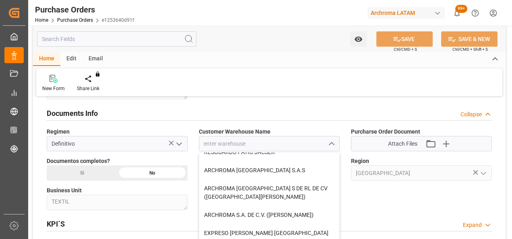
scroll to position [64, 0]
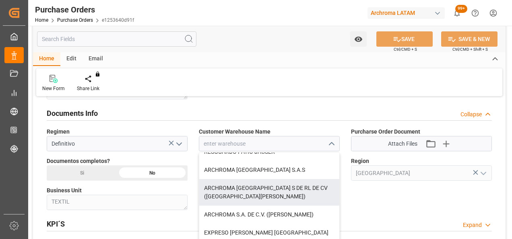
click at [309, 185] on div "ARCHROMA [GEOGRAPHIC_DATA] S DE RL DE CV ([GEOGRAPHIC_DATA][PERSON_NAME])" at bounding box center [269, 192] width 140 height 27
type input "ARCHROMA [GEOGRAPHIC_DATA] S DE RL DE CV ([GEOGRAPHIC_DATA][PERSON_NAME])"
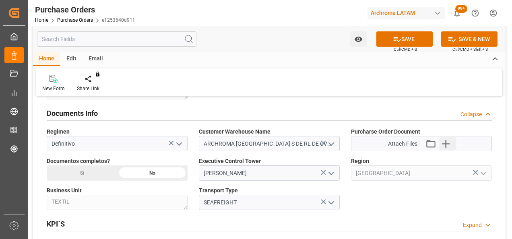
click at [449, 143] on icon "button" at bounding box center [446, 143] width 13 height 13
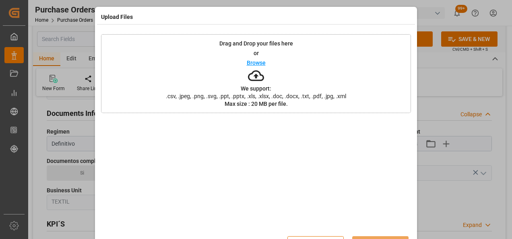
click at [327, 85] on div "Drag and Drop your files here or Browse We support: .csv, .jpeg, .png, .svg, .p…" at bounding box center [256, 73] width 310 height 79
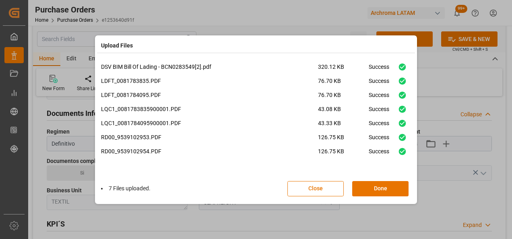
click at [389, 184] on button "Done" at bounding box center [380, 188] width 56 height 15
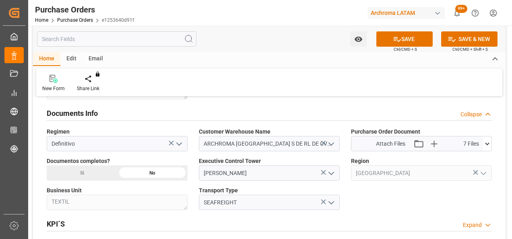
click at [101, 173] on div "Si" at bounding box center [82, 172] width 70 height 15
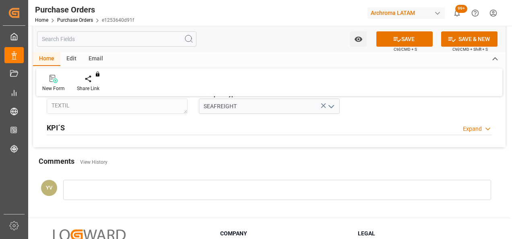
scroll to position [628, 0]
click at [302, 189] on div at bounding box center [277, 190] width 428 height 20
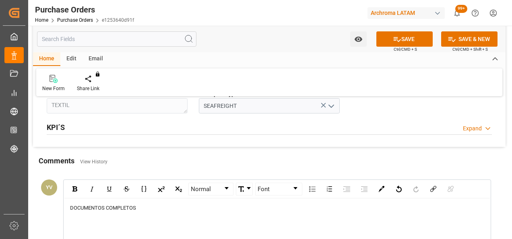
click at [341, 155] on div "Comments View History" at bounding box center [269, 162] width 461 height 14
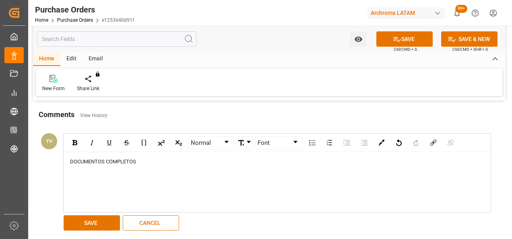
scroll to position [693, 0]
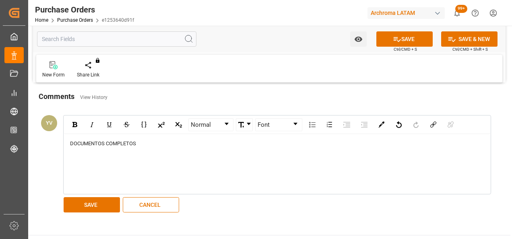
click at [92, 194] on div "Normal Font DOCUMENTOS COMPLETOS SAVE CANCEL" at bounding box center [273, 164] width 428 height 103
click at [88, 200] on button "SAVE" at bounding box center [92, 204] width 56 height 15
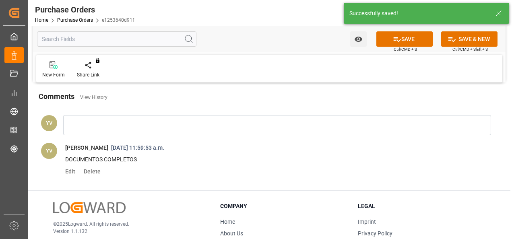
click at [69, 171] on span "Edit" at bounding box center [73, 171] width 16 height 6
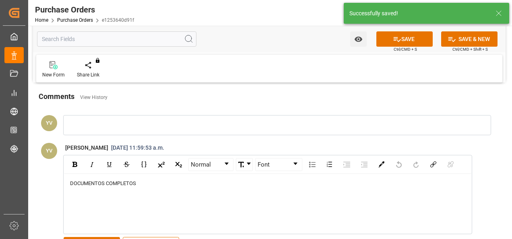
click at [165, 174] on div "DOCUMENTOS COMPLETOS" at bounding box center [267, 204] width 407 height 60
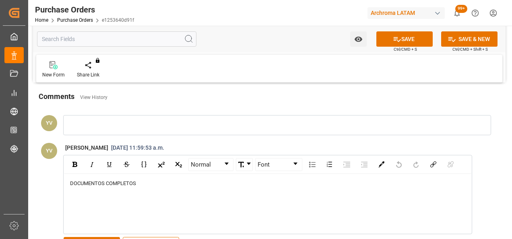
click at [141, 182] on div "DOCUMENTOS COMPLETOS" at bounding box center [268, 184] width 396 height 8
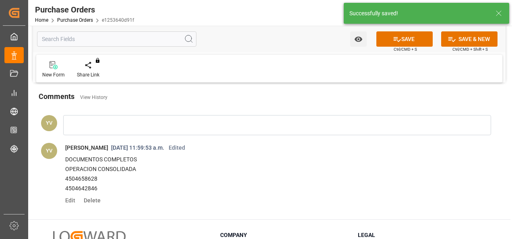
click at [361, 43] on icon "open menu" at bounding box center [358, 39] width 8 height 8
click at [343, 53] on span "Start Watching" at bounding box center [324, 57] width 73 height 8
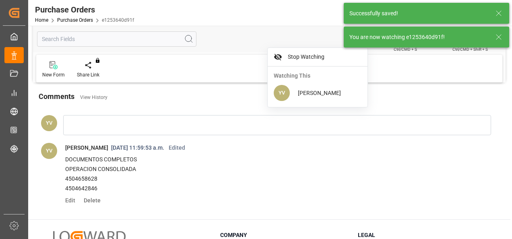
click at [501, 33] on icon at bounding box center [499, 37] width 10 height 10
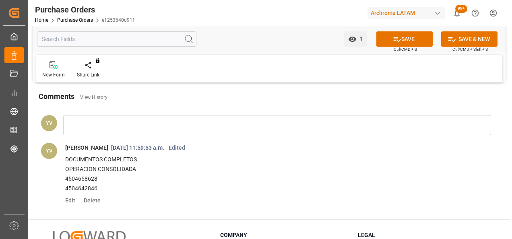
click at [410, 37] on button "SAVE" at bounding box center [404, 38] width 56 height 15
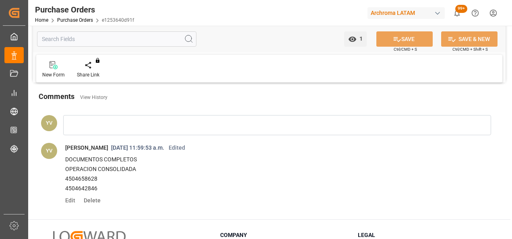
click at [81, 21] on link "Purchase Orders" at bounding box center [75, 20] width 36 height 6
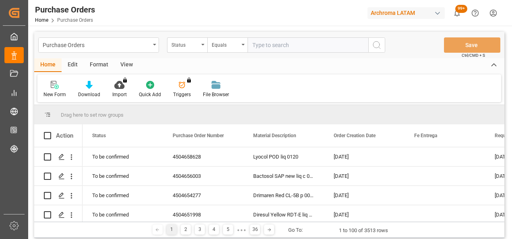
click at [197, 46] on div "Status" at bounding box center [185, 43] width 27 height 9
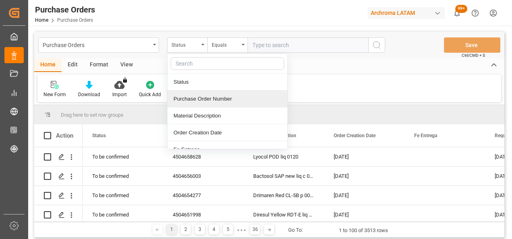
click at [208, 95] on div "Purchase Order Number" at bounding box center [228, 99] width 120 height 17
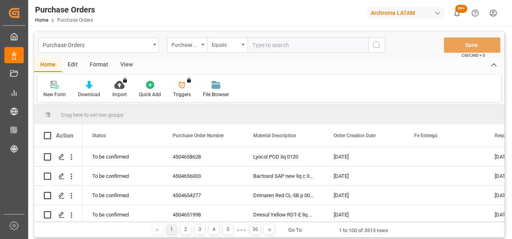
click at [276, 43] on input "text" at bounding box center [308, 44] width 121 height 15
paste input "4504658629"
type input "4504658629"
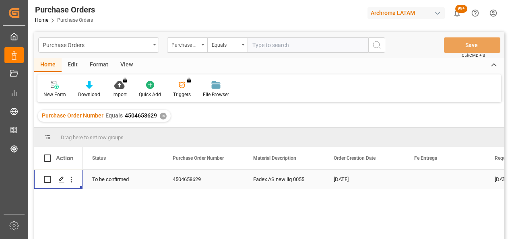
click at [61, 180] on polygon "Press SPACE to select this row." at bounding box center [61, 179] width 4 height 4
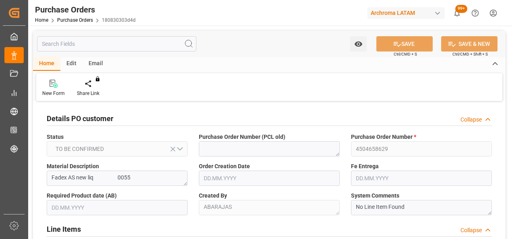
type input "25.08.2025"
type input "22.11.2025"
type input "09.10.2025"
click at [238, 93] on div "New Form Share Link You don't have permission for this feature. Contact admin." at bounding box center [269, 87] width 466 height 28
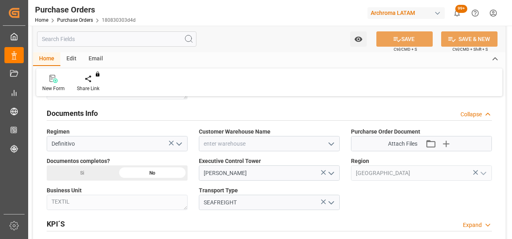
scroll to position [548, 0]
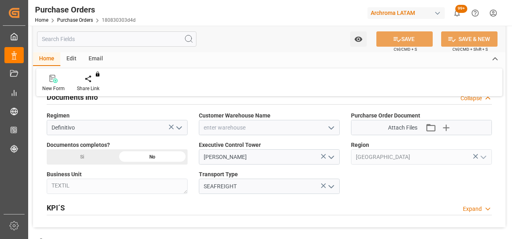
click at [333, 123] on icon "open menu" at bounding box center [332, 128] width 10 height 10
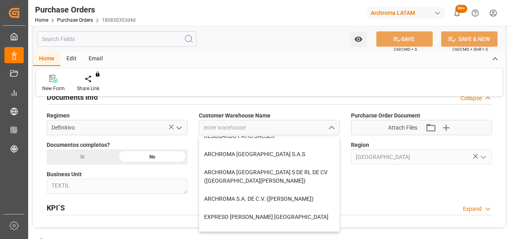
scroll to position [74, 0]
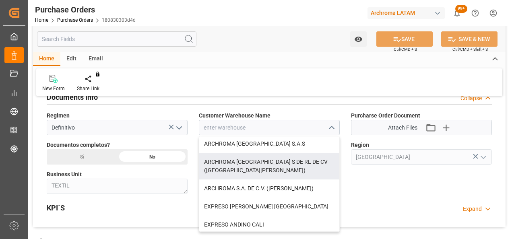
click at [308, 169] on div "ARCHROMA [GEOGRAPHIC_DATA] S DE RL DE CV ([GEOGRAPHIC_DATA][PERSON_NAME])" at bounding box center [269, 166] width 140 height 27
type input "ARCHROMA [GEOGRAPHIC_DATA] S DE RL DE CV ([GEOGRAPHIC_DATA][PERSON_NAME])"
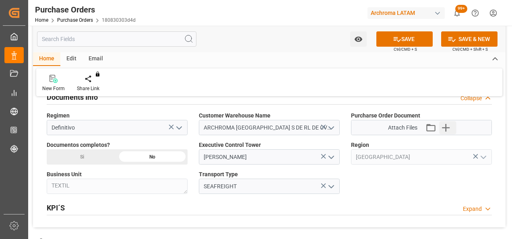
click at [445, 126] on icon "button" at bounding box center [446, 128] width 8 height 8
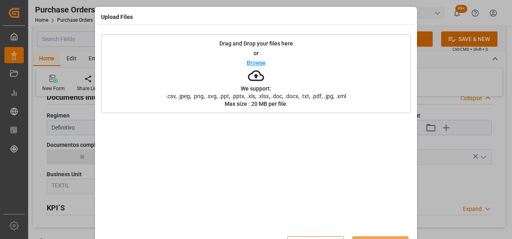
click at [298, 81] on div "Drag and Drop your files here or Browse We support: .csv, .jpeg, .png, .svg, .p…" at bounding box center [256, 73] width 310 height 79
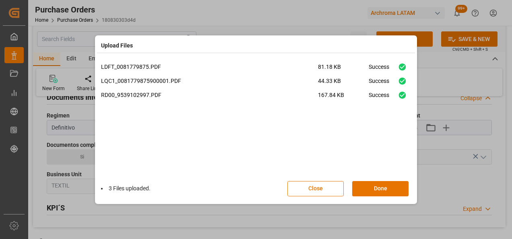
click at [377, 182] on button "Done" at bounding box center [380, 188] width 56 height 15
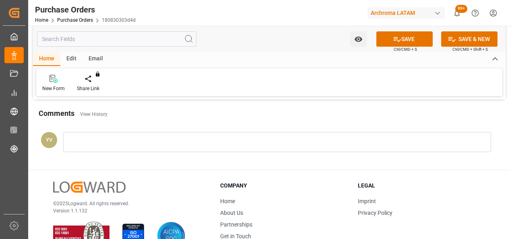
scroll to position [676, 0]
click at [308, 145] on div at bounding box center [277, 141] width 428 height 20
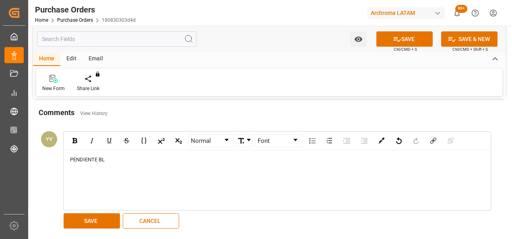
click at [102, 214] on button "SAVE" at bounding box center [92, 220] width 56 height 15
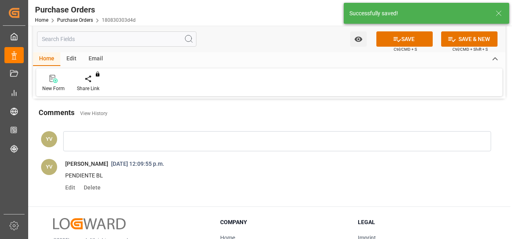
click at [358, 43] on icon "open menu" at bounding box center [358, 39] width 8 height 8
click at [339, 54] on span "Start Watching" at bounding box center [324, 57] width 73 height 8
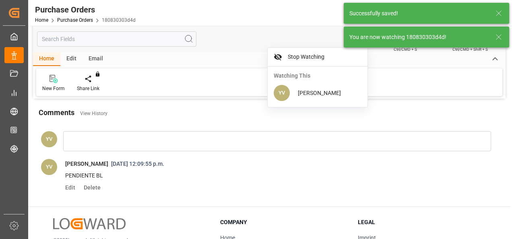
click at [499, 33] on icon at bounding box center [499, 37] width 10 height 10
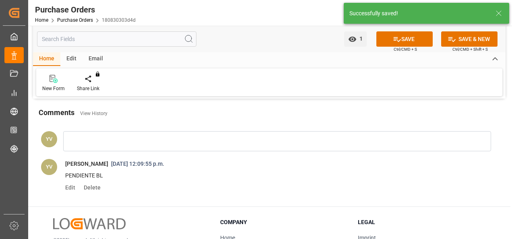
click at [407, 37] on button "SAVE" at bounding box center [404, 38] width 56 height 15
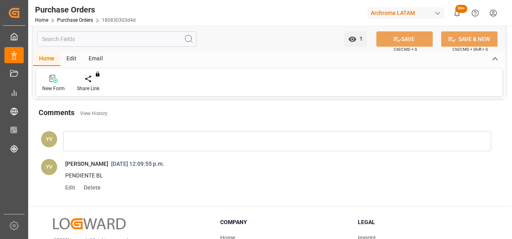
click at [64, 21] on link "Purchase Orders" at bounding box center [75, 20] width 36 height 6
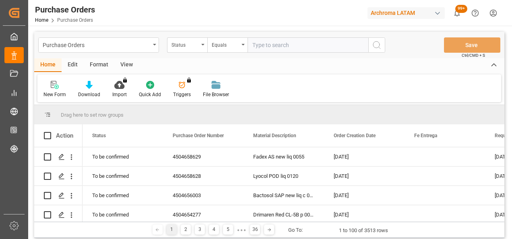
click at [203, 45] on icon "open menu" at bounding box center [202, 45] width 3 height 2
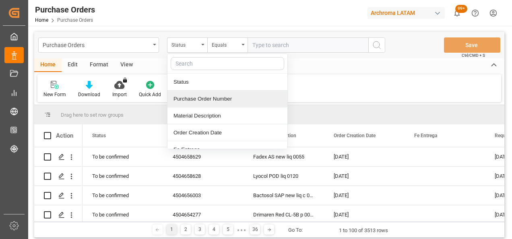
click at [197, 93] on div "Purchase Order Number" at bounding box center [228, 99] width 120 height 17
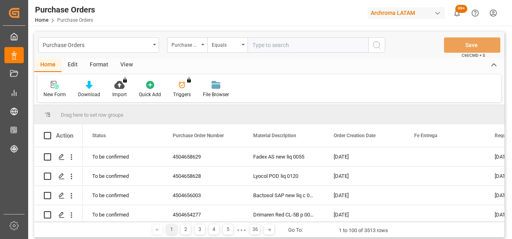
click at [252, 43] on input "text" at bounding box center [308, 44] width 121 height 15
paste input "4504660645"
type input "4504660645"
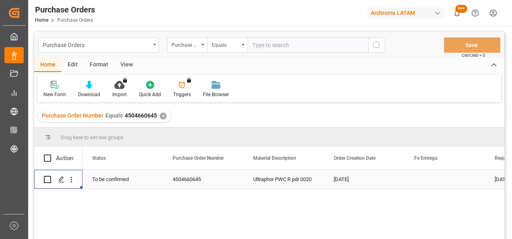
click at [56, 181] on div "Press SPACE to select this row." at bounding box center [61, 179] width 12 height 15
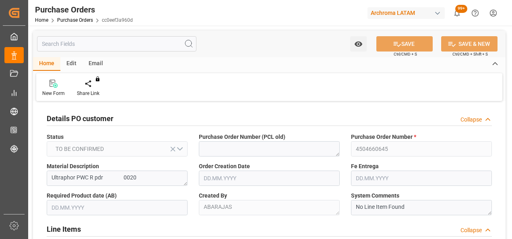
type input "[DATE]"
click at [299, 84] on div "New Form Share Link You don't have permission for this feature. Contact admin." at bounding box center [269, 87] width 466 height 28
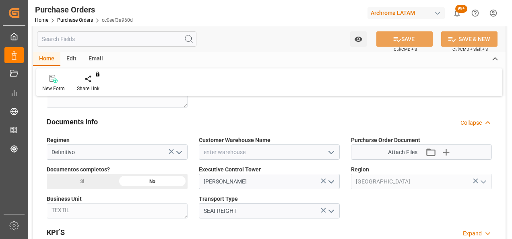
scroll to position [532, 0]
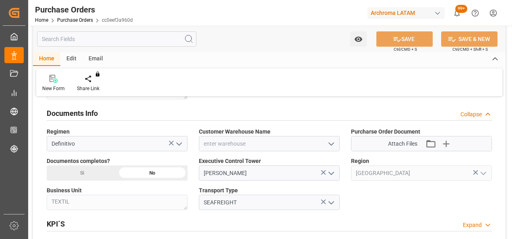
click at [330, 139] on icon "open menu" at bounding box center [332, 144] width 10 height 10
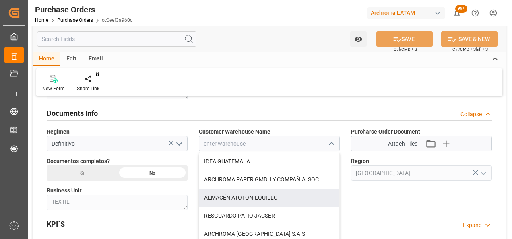
click at [266, 198] on div "ALMACÉN ATOTONILQUILLO" at bounding box center [269, 198] width 140 height 18
type input "ALMACÉN ATOTONILQUILLO"
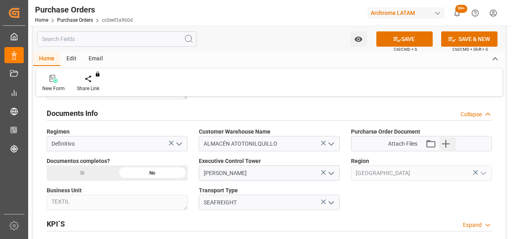
click at [447, 139] on icon "button" at bounding box center [446, 143] width 13 height 13
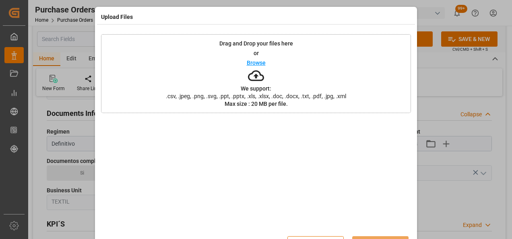
click at [358, 81] on div "Drag and Drop your files here or Browse We support: .csv, .jpeg, .png, .svg, .p…" at bounding box center [256, 73] width 310 height 79
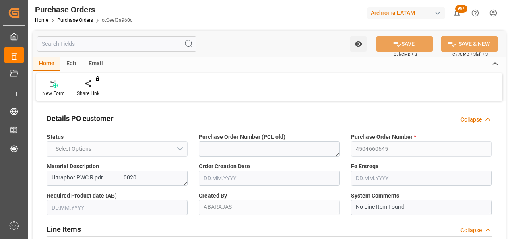
type input "0"
type input "[DATE]"
click at [235, 111] on div "Details PO customer Collapse" at bounding box center [269, 117] width 445 height 15
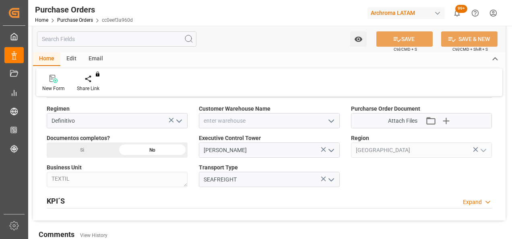
scroll to position [467, 0]
click at [335, 118] on icon "open menu" at bounding box center [332, 121] width 10 height 10
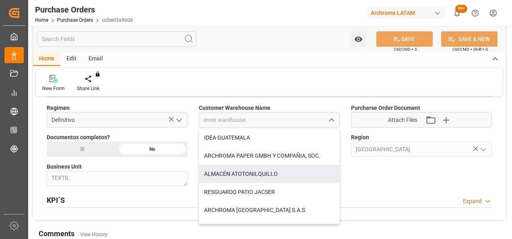
click at [277, 171] on div "ALMACÉN ATOTONILQUILLO" at bounding box center [269, 174] width 140 height 18
type input "ALMACÉN ATOTONILQUILLO"
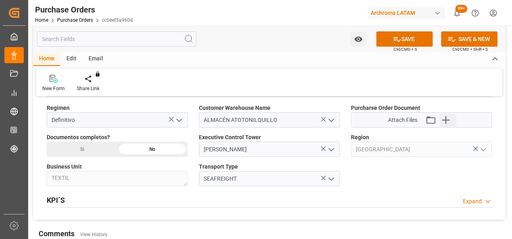
click at [443, 122] on icon "button" at bounding box center [446, 120] width 13 height 13
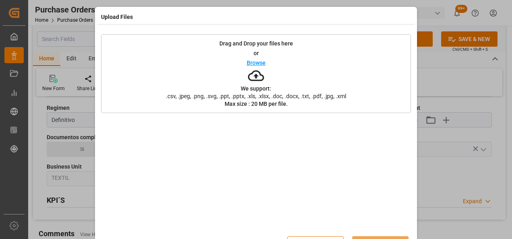
click at [359, 73] on div "Drag and Drop your files here or Browse We support: .csv, .jpeg, .png, .svg, .p…" at bounding box center [256, 73] width 310 height 79
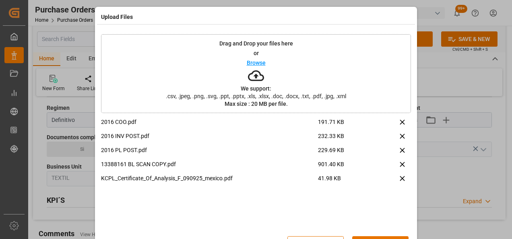
click at [377, 207] on div "2016 COO.pdf 191.71 KB 2016 INV POST.pdf 232.33 KB 2016 PL POST.pdf 229.69 KB 1…" at bounding box center [256, 174] width 310 height 113
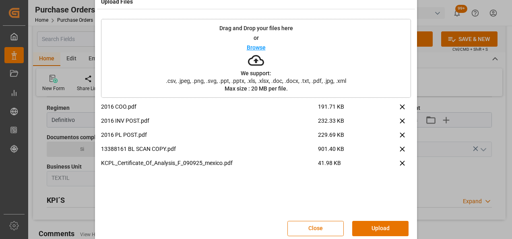
scroll to position [16, 0]
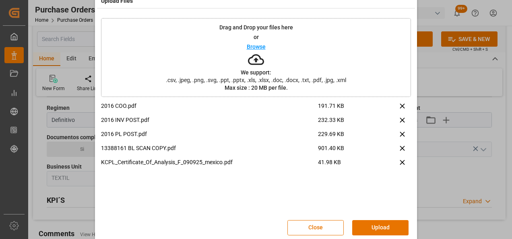
click at [382, 225] on button "Upload" at bounding box center [380, 227] width 56 height 15
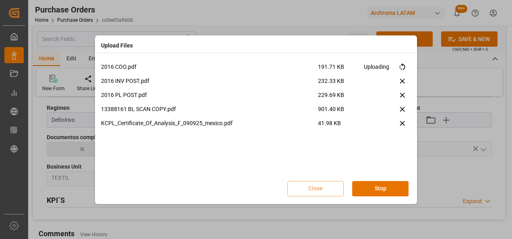
scroll to position [0, 0]
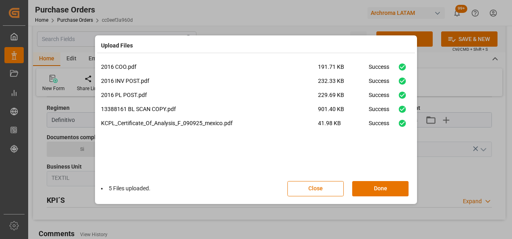
click at [369, 192] on button "Done" at bounding box center [380, 188] width 56 height 15
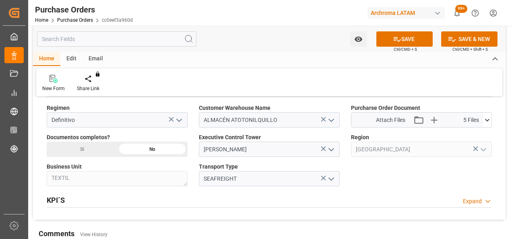
click at [104, 154] on div "Si" at bounding box center [82, 149] width 70 height 15
click at [163, 185] on div "Business Unit TEXTIL" at bounding box center [117, 174] width 152 height 29
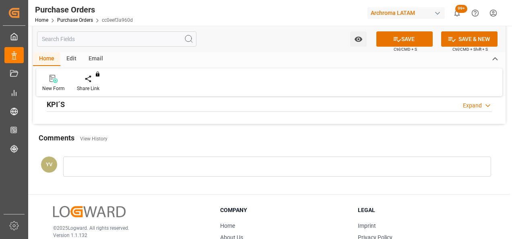
scroll to position [612, 0]
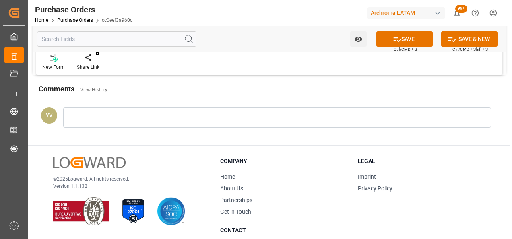
click at [163, 121] on div at bounding box center [277, 118] width 428 height 20
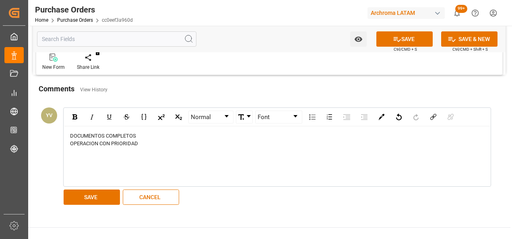
click at [110, 195] on button "SAVE" at bounding box center [92, 197] width 56 height 15
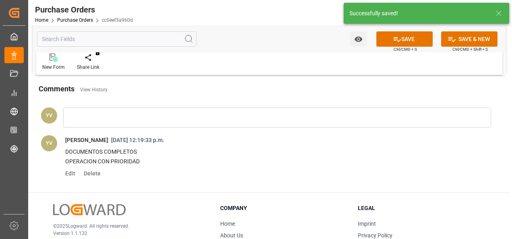
click at [365, 41] on button "Watch Option" at bounding box center [358, 38] width 17 height 15
click at [333, 54] on span "Start Watching" at bounding box center [324, 57] width 73 height 8
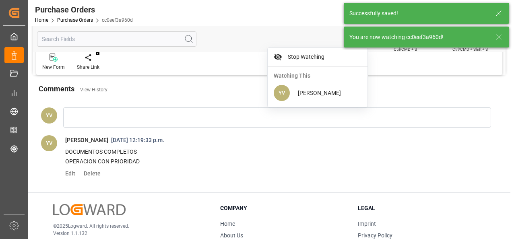
click at [500, 39] on icon at bounding box center [499, 37] width 10 height 10
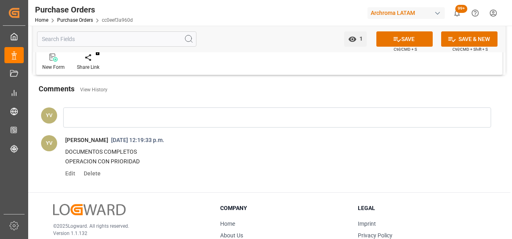
click at [399, 41] on icon at bounding box center [397, 39] width 8 height 8
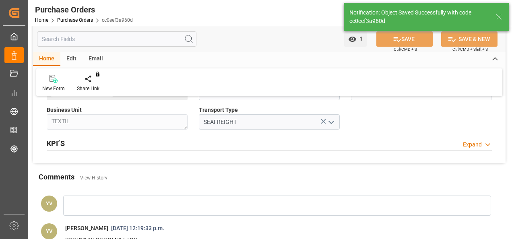
scroll to position [700, 0]
